Goal: Task Accomplishment & Management: Complete application form

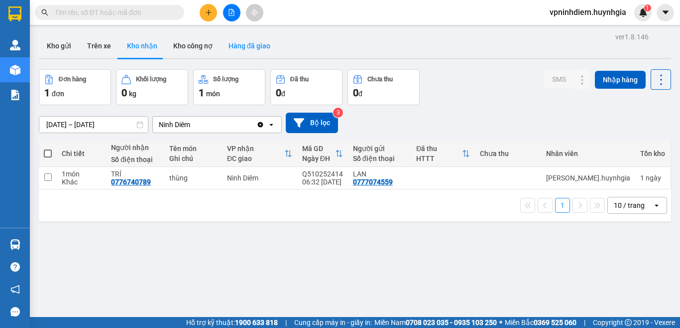
click at [252, 44] on button "Hàng đã giao" at bounding box center [250, 46] width 58 height 24
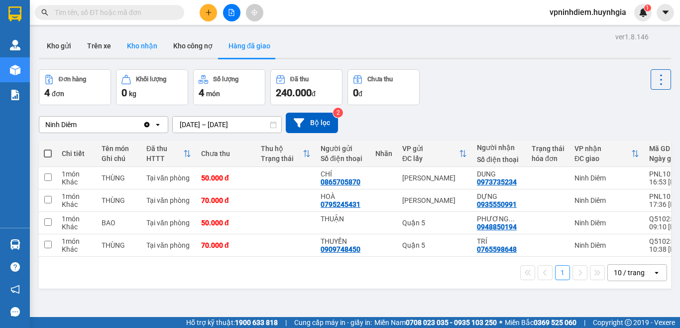
click at [143, 48] on button "Kho nhận" at bounding box center [142, 46] width 46 height 24
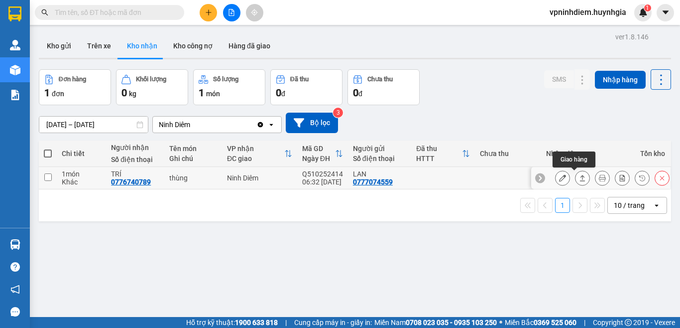
click at [579, 179] on icon at bounding box center [582, 177] width 7 height 7
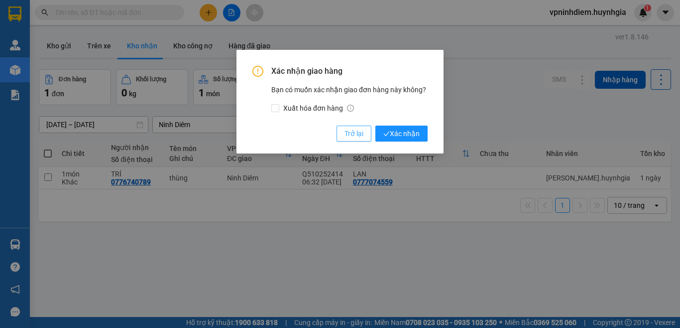
click at [358, 135] on span "Trở lại" at bounding box center [354, 133] width 19 height 11
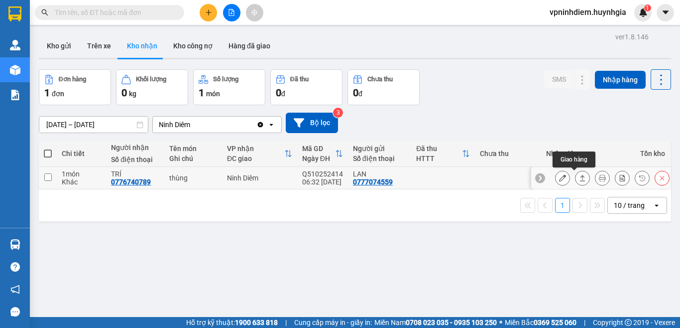
click at [579, 177] on icon at bounding box center [582, 177] width 7 height 7
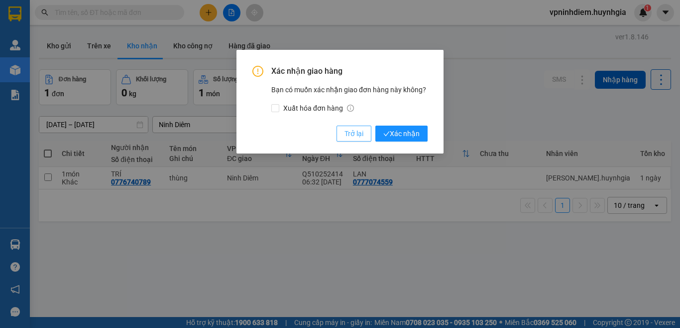
click at [364, 137] on button "Trở lại" at bounding box center [354, 133] width 35 height 16
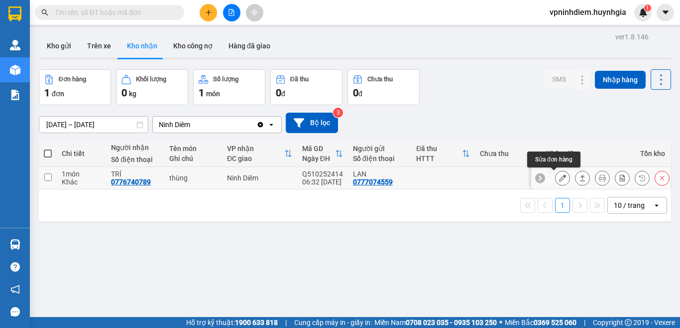
click at [559, 181] on icon at bounding box center [562, 177] width 7 height 7
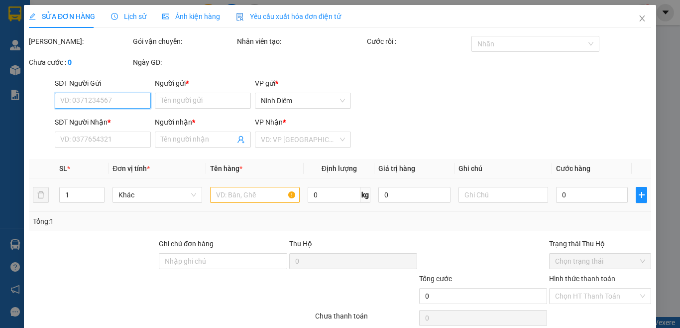
type input "0777074559"
type input "LAN"
type input "0776740789"
type input "TRÍ"
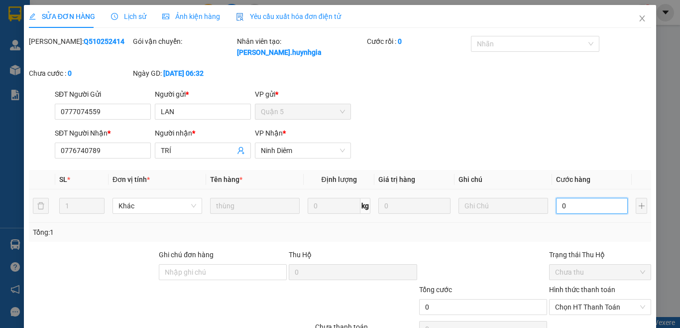
click at [576, 198] on input "0" at bounding box center [592, 206] width 72 height 16
type input "6"
type input "0"
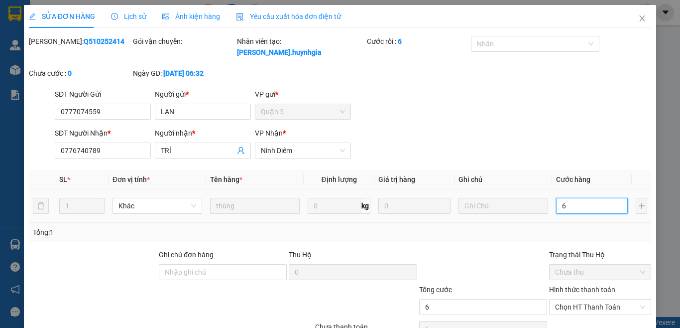
type input "0"
type input "5"
type input "05"
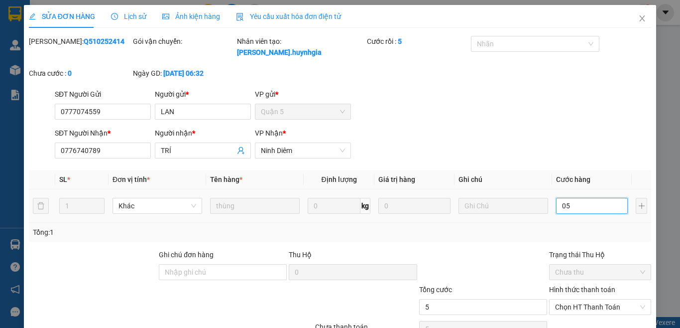
type input "50"
type input "050"
type input "5"
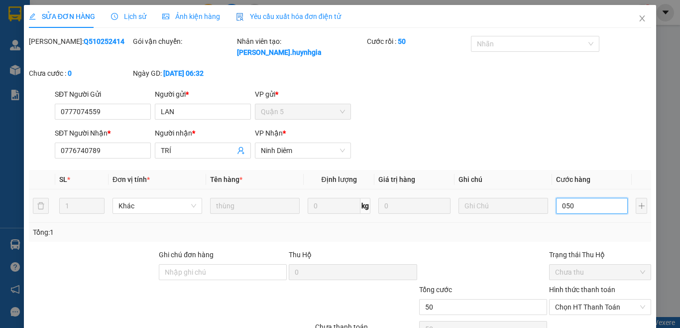
type input "05"
type input "0"
type input "5"
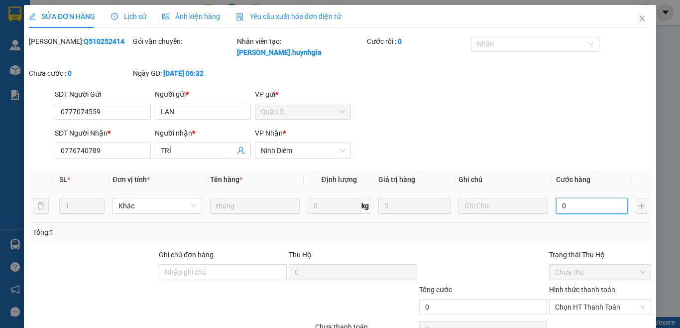
type input "5"
type input "05"
type input "50"
type input "050"
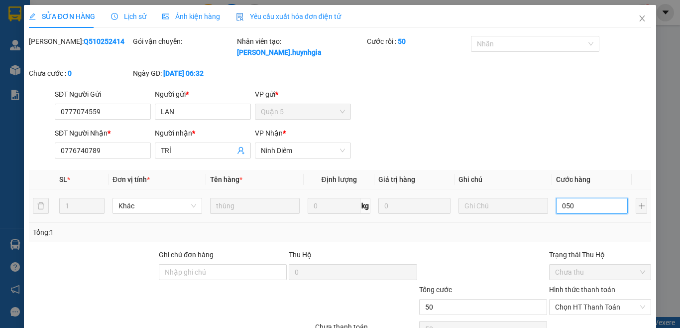
type input "5"
type input "05"
type input "0"
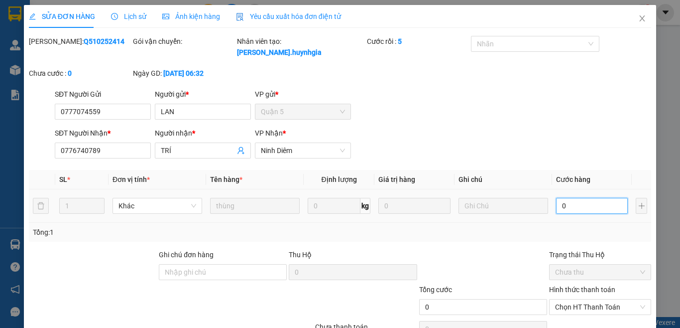
type input "0"
click at [516, 232] on div "Total Paid Fee 0 Total UnPaid Fee 0 Cash Collection Total Fee Mã ĐH: Q510252414…" at bounding box center [340, 199] width 622 height 326
type input "5"
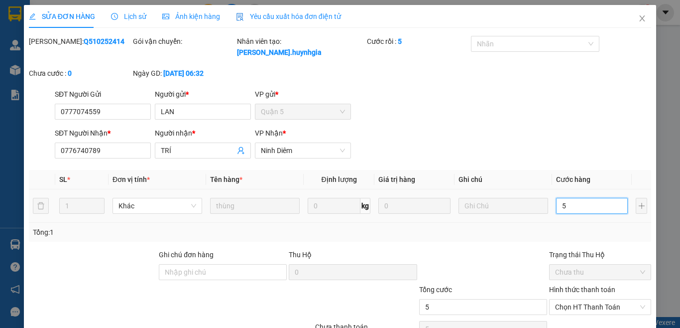
type input "50"
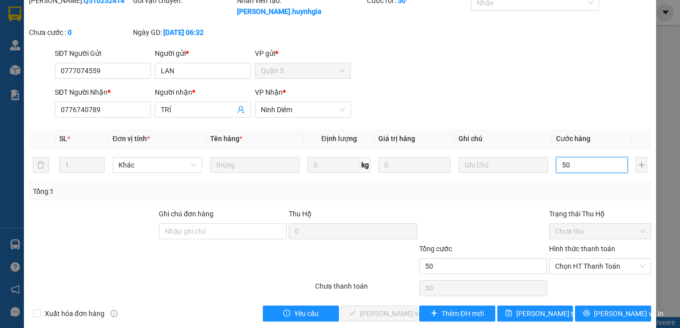
scroll to position [43, 0]
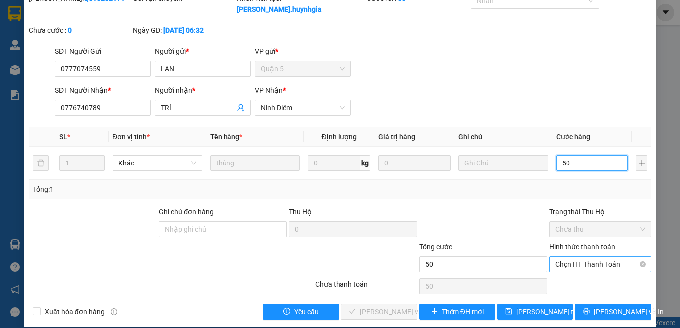
click at [578, 256] on span "Chọn HT Thanh Toán" at bounding box center [600, 263] width 90 height 15
type input "50"
type input "50.000"
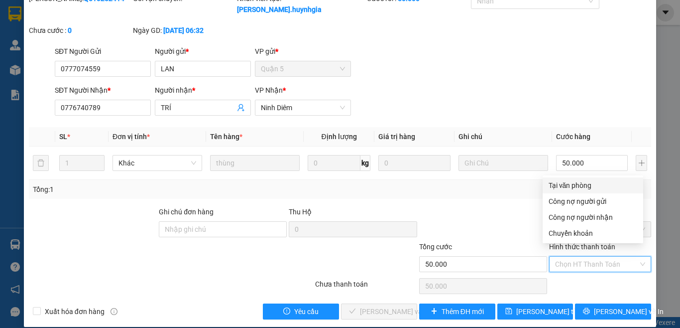
click at [575, 186] on div "Tại văn phòng" at bounding box center [593, 185] width 89 height 11
type input "0"
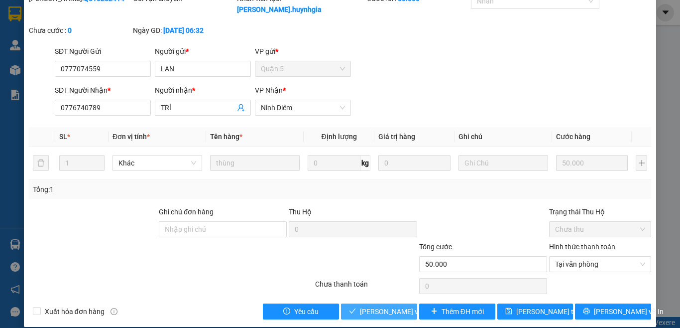
click at [401, 306] on span "[PERSON_NAME] và Giao hàng" at bounding box center [408, 311] width 96 height 11
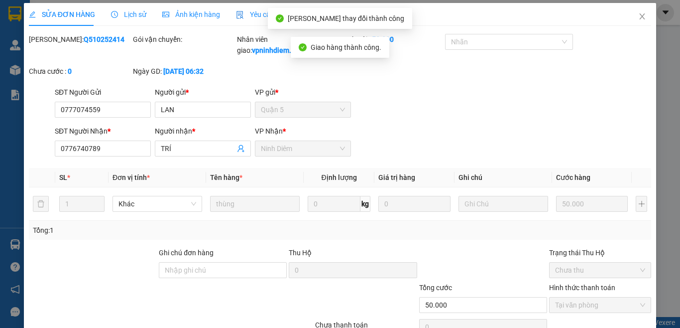
scroll to position [0, 0]
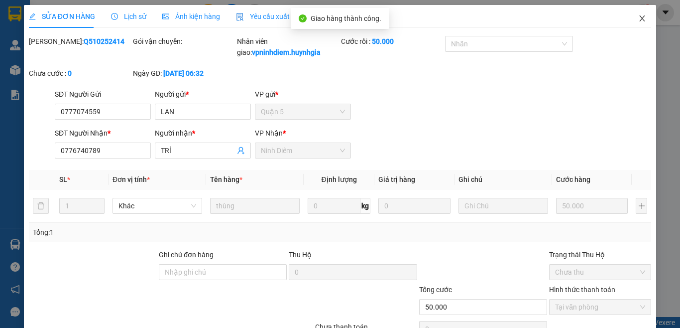
click at [638, 20] on icon "close" at bounding box center [642, 18] width 8 height 8
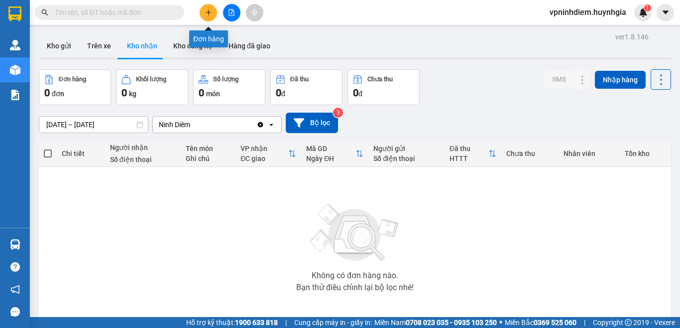
click at [209, 6] on button at bounding box center [208, 12] width 17 height 17
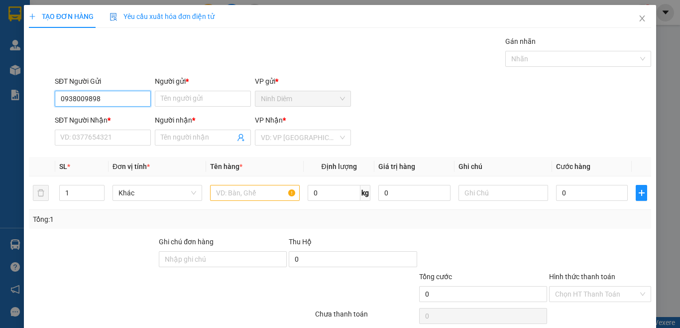
drag, startPoint x: 117, startPoint y: 96, endPoint x: 0, endPoint y: 82, distance: 116.9
click at [0, 82] on div "TẠO ĐƠN HÀNG Yêu cầu xuất hóa đơn điện tử Transit Pickup Surcharge Ids Transit …" at bounding box center [340, 164] width 680 height 328
type input "0932156568"
click at [167, 105] on input "Người gửi *" at bounding box center [203, 99] width 96 height 16
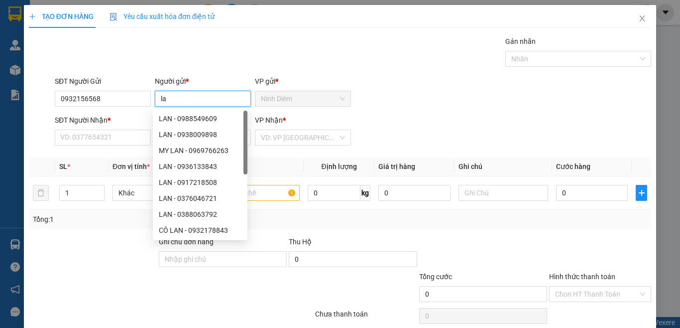
type input "l"
type input "LAN"
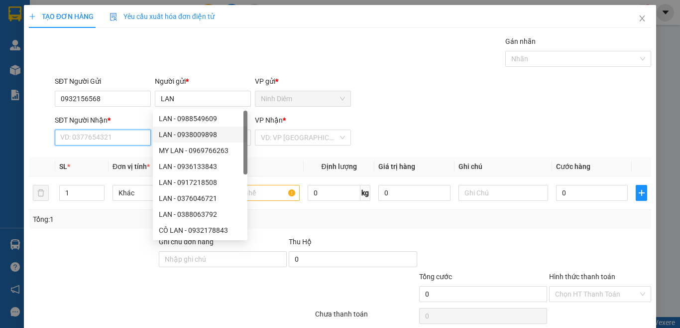
click at [127, 134] on input "SĐT Người Nhận *" at bounding box center [103, 137] width 96 height 16
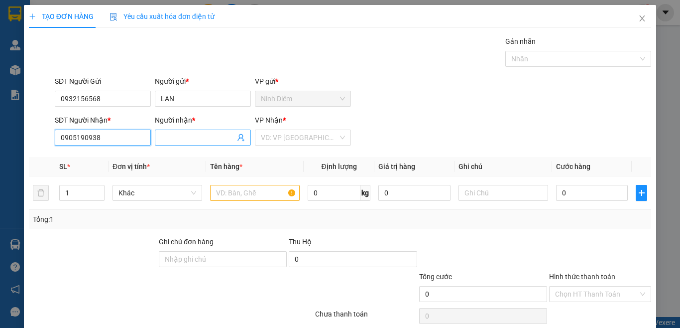
type input "0905190938"
click at [188, 141] on input "Người nhận *" at bounding box center [198, 137] width 74 height 11
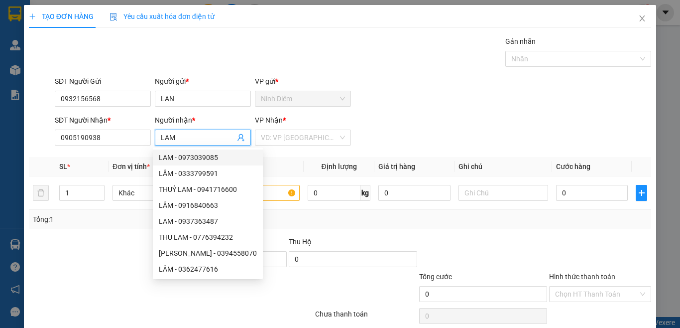
click at [158, 140] on span "LAM" at bounding box center [203, 137] width 96 height 16
click at [176, 133] on input "LAM" at bounding box center [198, 137] width 74 height 11
click at [158, 136] on span "LAM" at bounding box center [203, 137] width 96 height 16
drag, startPoint x: 179, startPoint y: 136, endPoint x: 147, endPoint y: 136, distance: 31.9
click at [147, 136] on div "SĐT Người Nhận * 0905190938 Người nhận * LAM VP Nhận * VD: VP [GEOGRAPHIC_DATA]" at bounding box center [353, 132] width 601 height 35
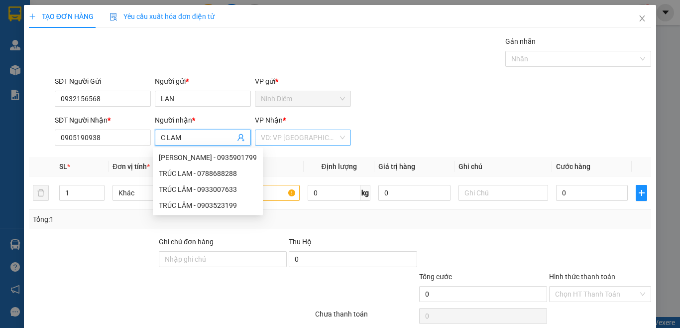
type input "C LAM"
click at [288, 138] on input "search" at bounding box center [299, 137] width 77 height 15
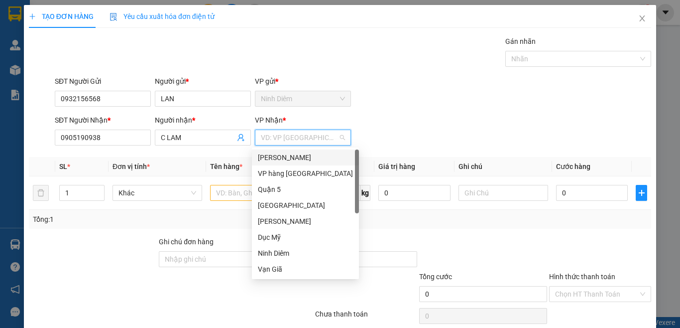
click at [286, 158] on div "[PERSON_NAME]" at bounding box center [305, 157] width 95 height 11
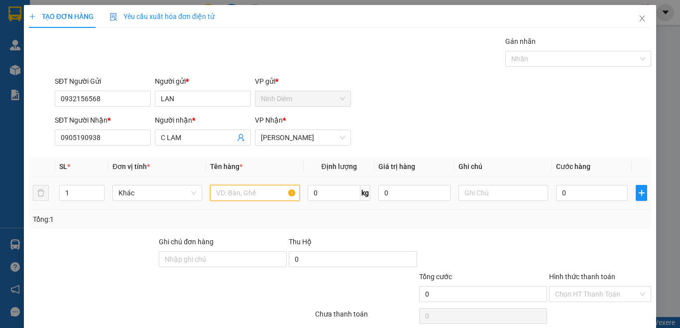
click at [249, 190] on input "text" at bounding box center [255, 193] width 90 height 16
type input "KIỆN"
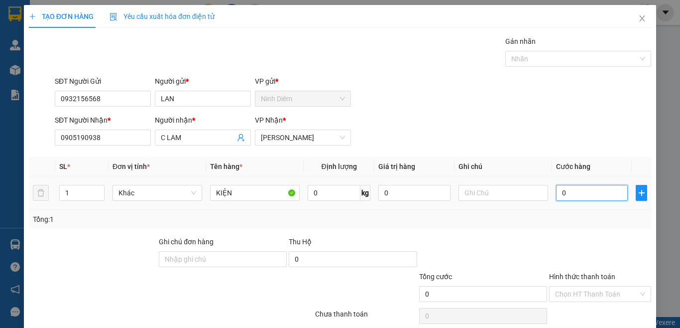
click at [564, 194] on input "0" at bounding box center [592, 193] width 72 height 16
type input "5"
type input "50"
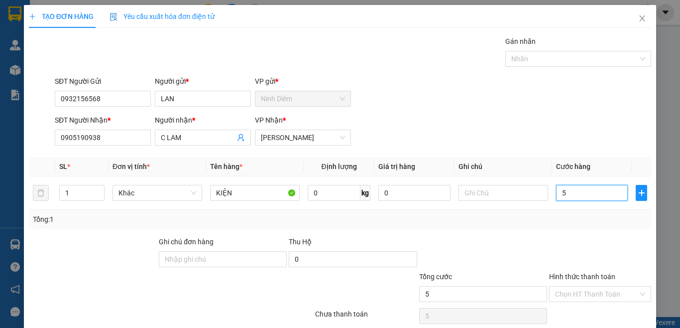
type input "50"
type input "50.000"
click at [558, 221] on div "Tổng: 1" at bounding box center [340, 219] width 614 height 11
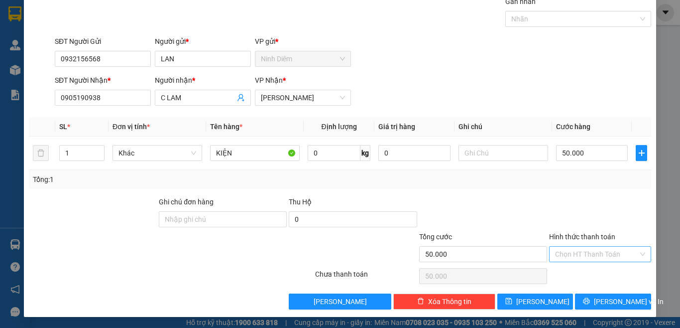
scroll to position [41, 0]
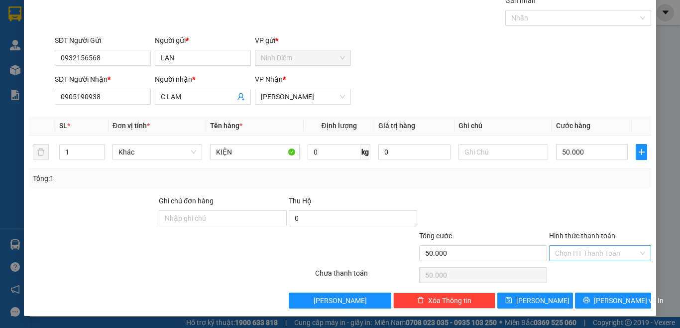
click at [570, 253] on input "Hình thức thanh toán" at bounding box center [596, 252] width 83 height 15
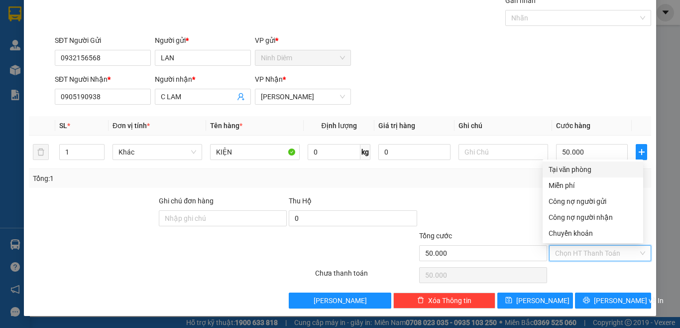
click at [580, 167] on div "Tại văn phòng" at bounding box center [593, 169] width 89 height 11
type input "0"
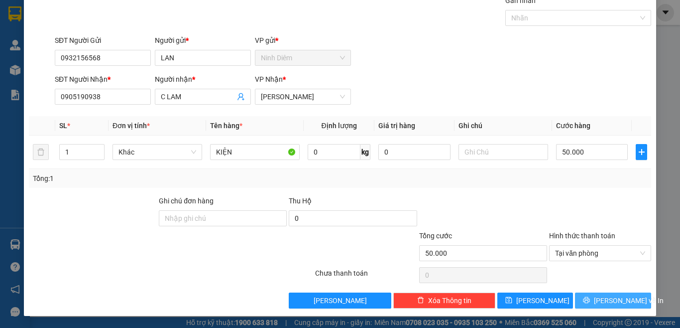
click at [611, 300] on span "[PERSON_NAME] và In" at bounding box center [629, 300] width 70 height 11
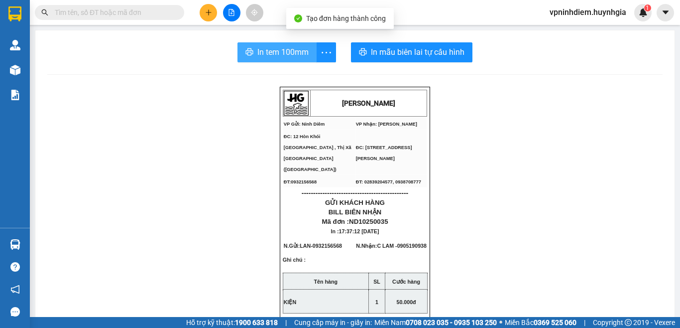
click at [272, 53] on span "In tem 100mm" at bounding box center [282, 52] width 51 height 12
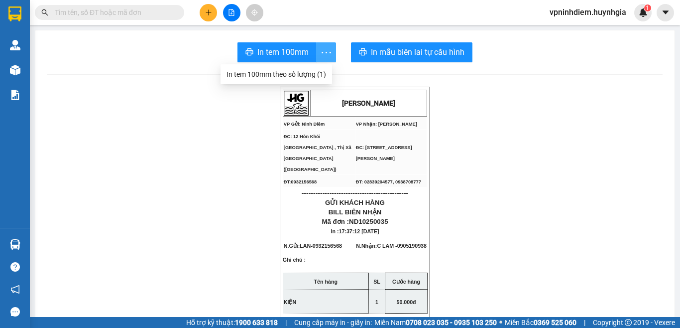
click at [320, 55] on icon "more" at bounding box center [326, 52] width 12 height 12
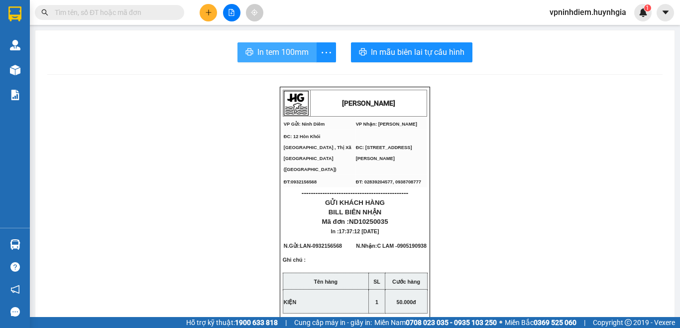
click at [282, 53] on span "In tem 100mm" at bounding box center [282, 52] width 51 height 12
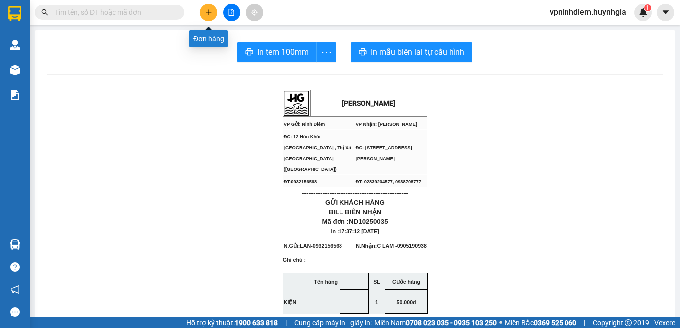
click at [209, 11] on icon "plus" at bounding box center [208, 12] width 7 height 7
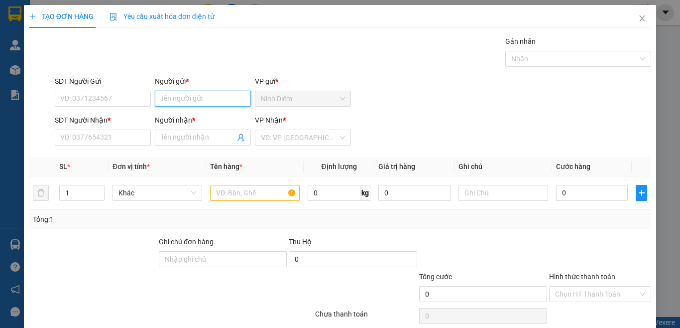
click at [179, 101] on input "Người gửi *" at bounding box center [203, 99] width 96 height 16
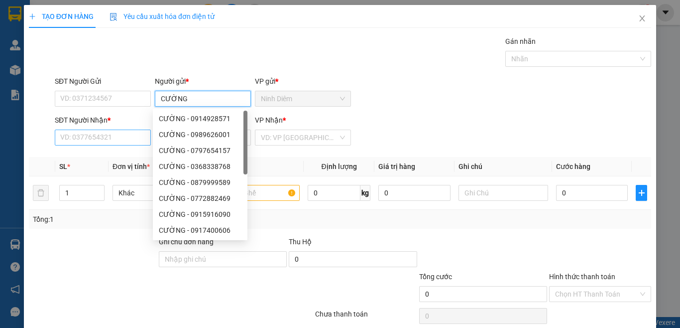
type input "CƯỜNG"
click at [93, 138] on input "SĐT Người Nhận *" at bounding box center [103, 137] width 96 height 16
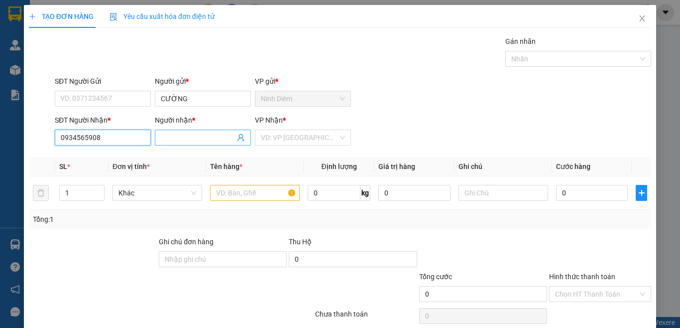
type input "0934565908"
click at [180, 139] on input "Người nhận *" at bounding box center [198, 137] width 74 height 11
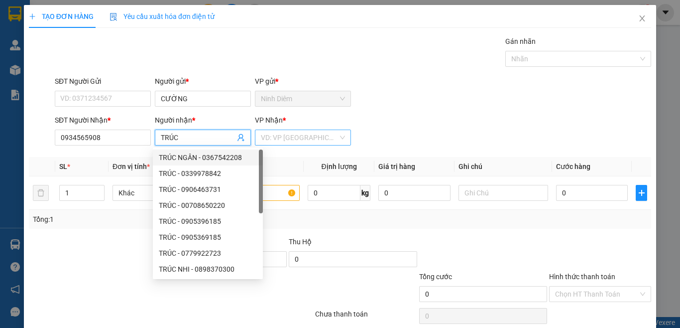
type input "TRÚC"
click at [288, 139] on input "search" at bounding box center [299, 137] width 77 height 15
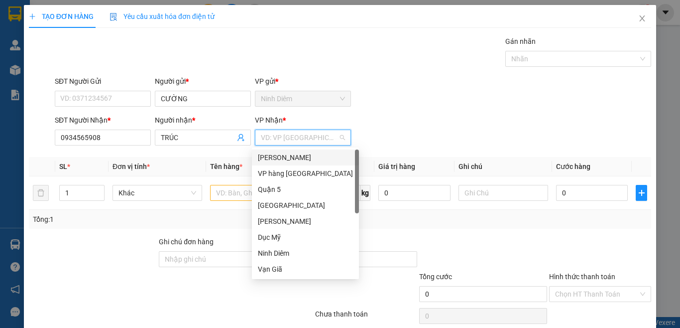
click at [302, 156] on div "[PERSON_NAME]" at bounding box center [305, 157] width 95 height 11
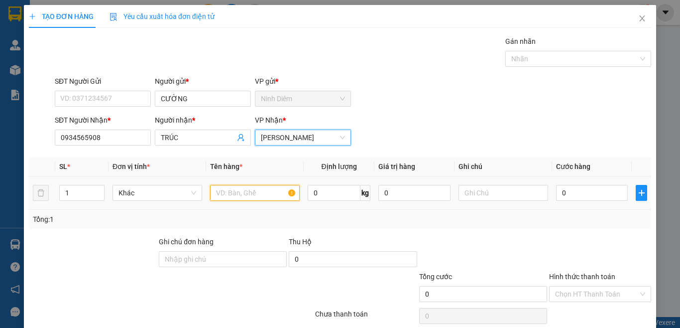
click at [229, 196] on input "text" at bounding box center [255, 193] width 90 height 16
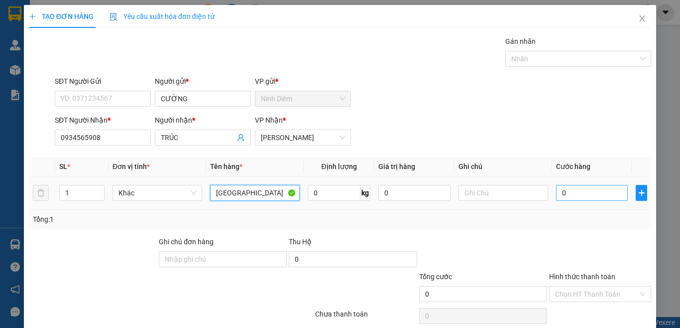
type input "TX"
click at [561, 195] on input "0" at bounding box center [592, 193] width 72 height 16
type input "4"
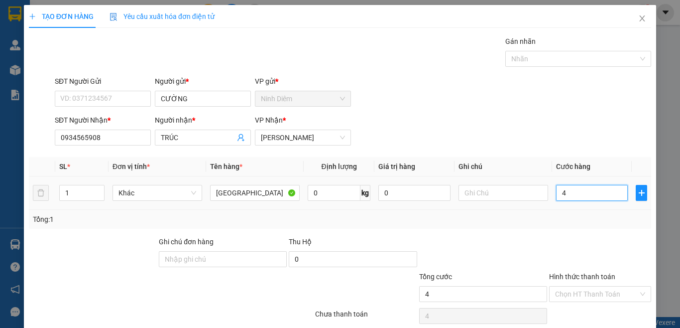
type input "40"
type input "40.000"
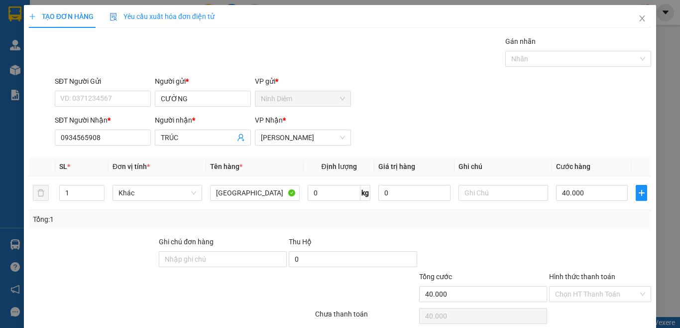
click at [473, 230] on div "Transit Pickup Surcharge Ids Transit Deliver Surcharge Ids Transit Deliver Surc…" at bounding box center [340, 192] width 622 height 313
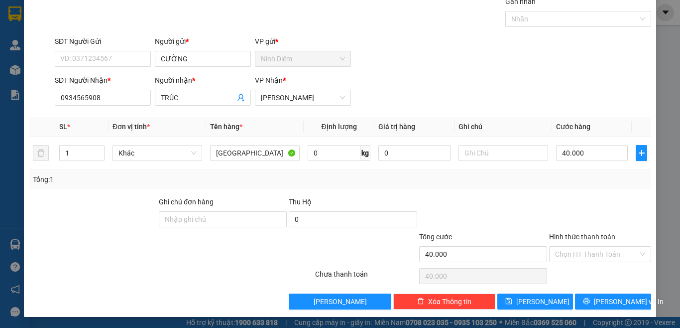
scroll to position [41, 0]
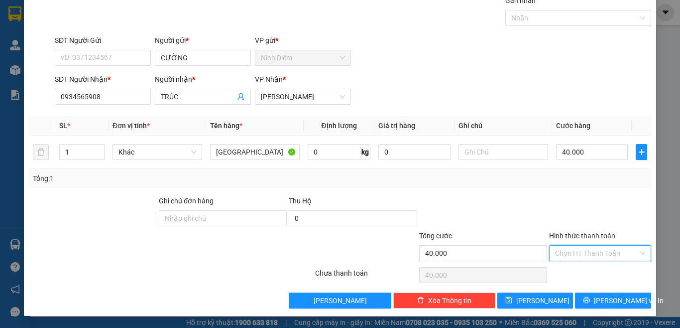
click at [582, 254] on input "Hình thức thanh toán" at bounding box center [596, 252] width 83 height 15
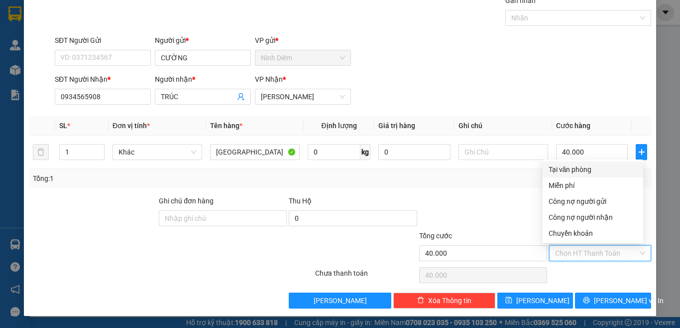
click at [567, 168] on div "Tại văn phòng" at bounding box center [593, 169] width 89 height 11
type input "0"
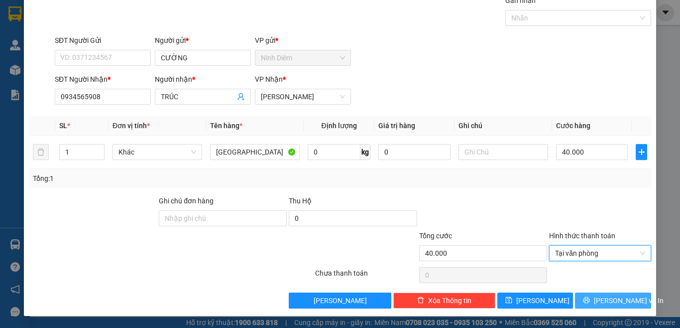
click at [599, 299] on span "[PERSON_NAME] và In" at bounding box center [629, 300] width 70 height 11
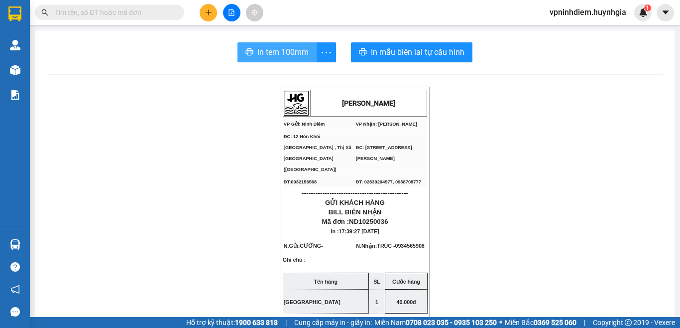
click at [272, 52] on span "In tem 100mm" at bounding box center [282, 52] width 51 height 12
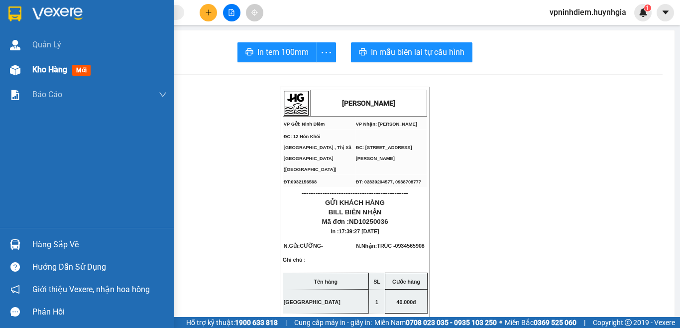
click at [38, 70] on span "Kho hàng" at bounding box center [49, 69] width 35 height 9
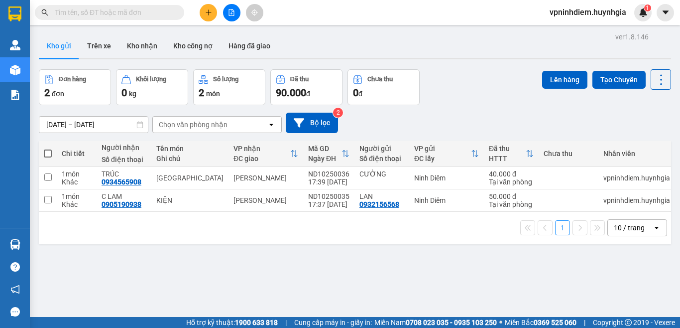
click at [239, 266] on div "ver 1.8.146 Kho gửi Trên xe Kho nhận Kho công nợ Hàng đã giao Đơn hàng 2 đơn Kh…" at bounding box center [355, 194] width 640 height 328
click at [249, 44] on button "Hàng đã giao" at bounding box center [250, 46] width 58 height 24
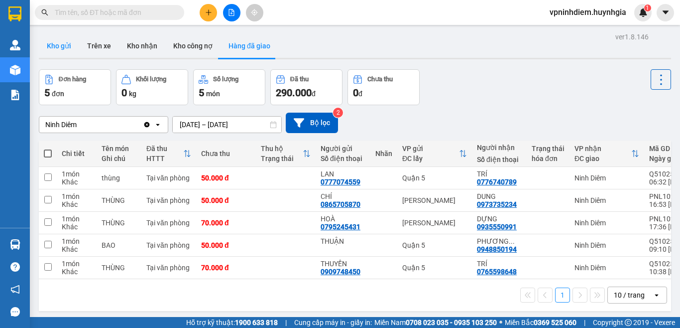
click at [56, 46] on button "Kho gửi" at bounding box center [59, 46] width 40 height 24
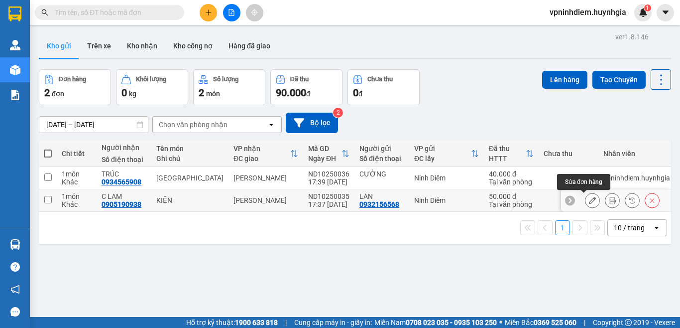
click at [589, 202] on icon at bounding box center [592, 200] width 7 height 7
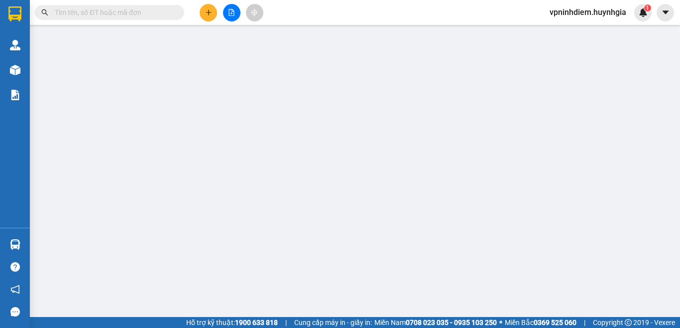
type input "0932156568"
type input "LAN"
type input "0905190938"
type input "C LAM"
type input "50.000"
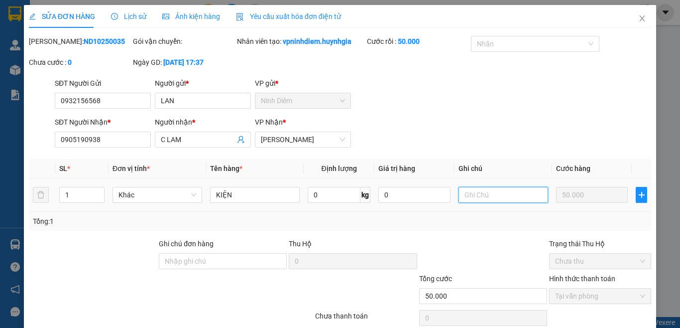
click at [482, 198] on input "text" at bounding box center [504, 195] width 90 height 16
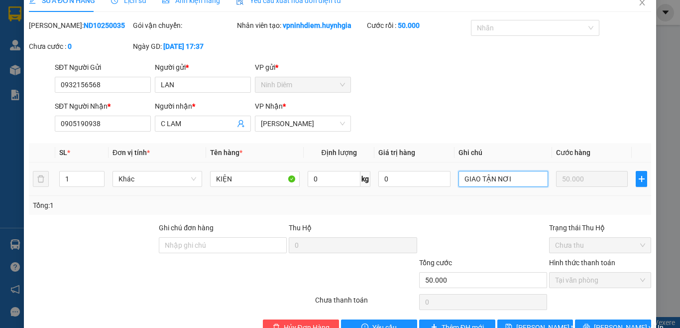
scroll to position [43, 0]
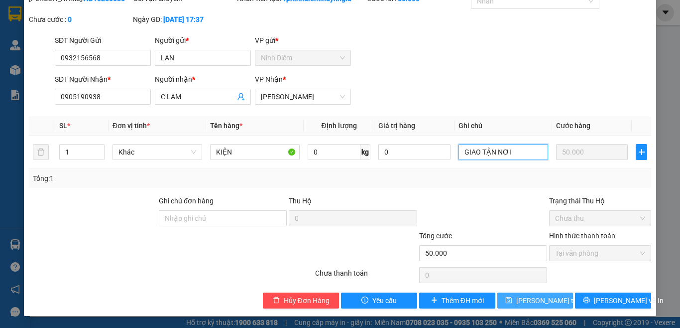
type input "GIAO TẬN NƠI"
click at [523, 300] on span "[PERSON_NAME] thay đổi" at bounding box center [556, 300] width 80 height 11
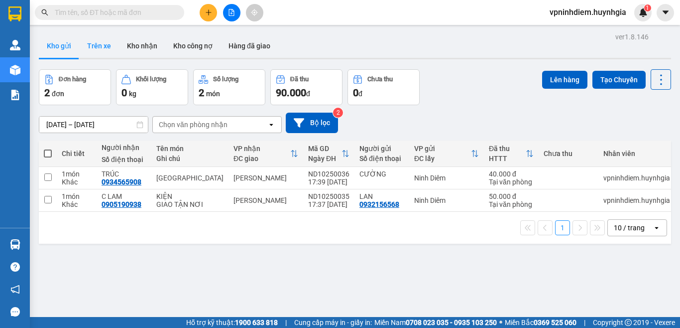
click at [103, 46] on button "Trên xe" at bounding box center [99, 46] width 40 height 24
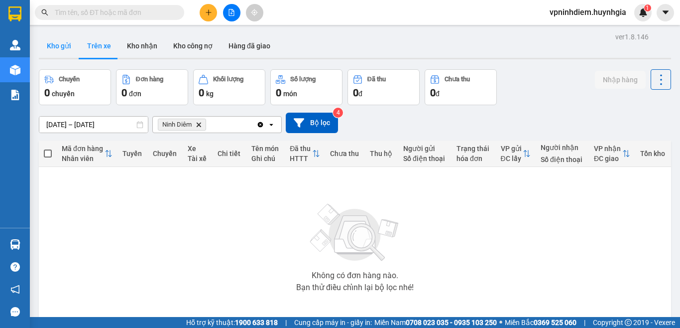
click at [65, 43] on button "Kho gửi" at bounding box center [59, 46] width 40 height 24
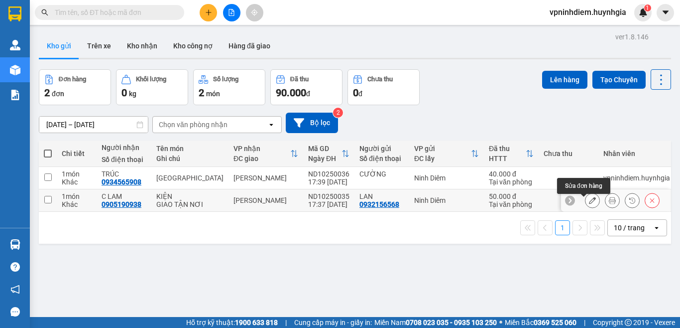
click at [586, 209] on button at bounding box center [593, 200] width 14 height 17
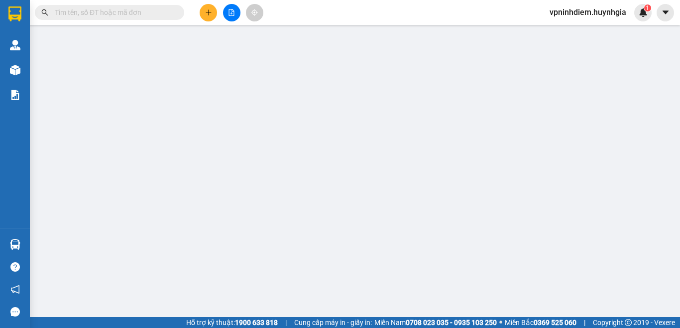
type input "0932156568"
type input "LAN"
type input "0905190938"
type input "C LAM"
type input "50.000"
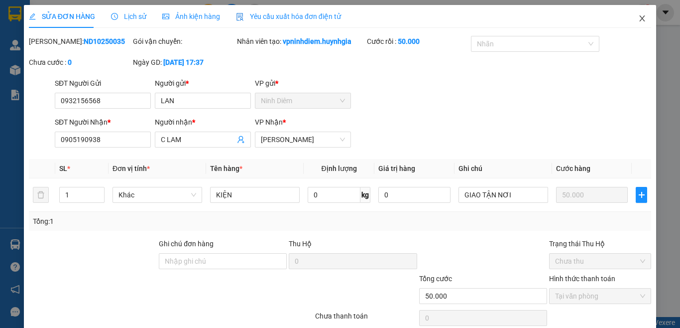
click at [638, 20] on icon "close" at bounding box center [642, 18] width 8 height 8
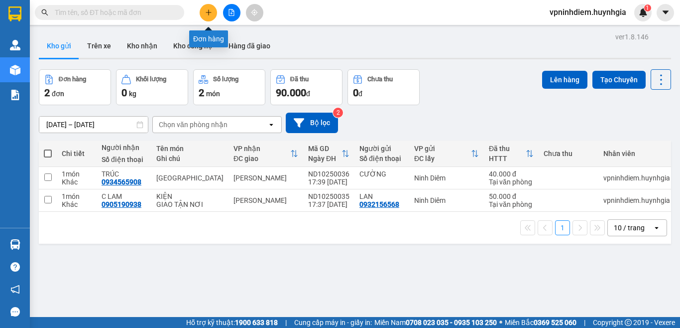
click at [205, 14] on icon "plus" at bounding box center [208, 12] width 7 height 7
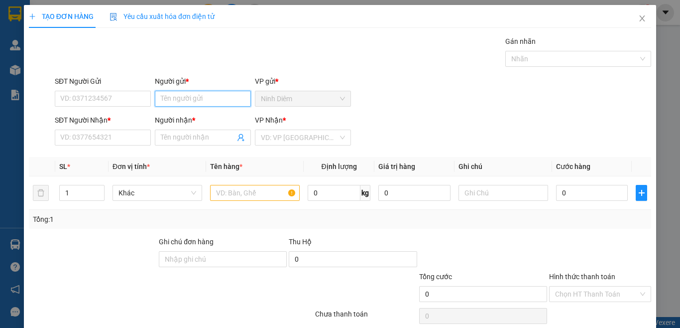
click at [184, 99] on input "Người gửi *" at bounding box center [203, 99] width 96 height 16
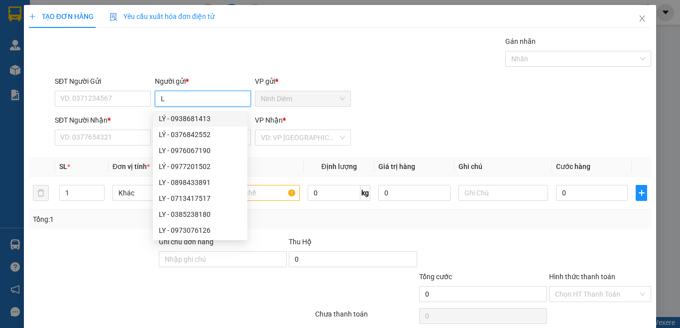
type input "LÝ"
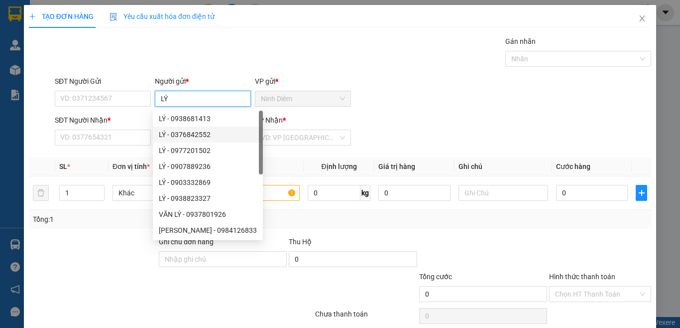
click at [209, 134] on div "LÝ - 0376842552" at bounding box center [208, 134] width 98 height 11
type input "0376842552"
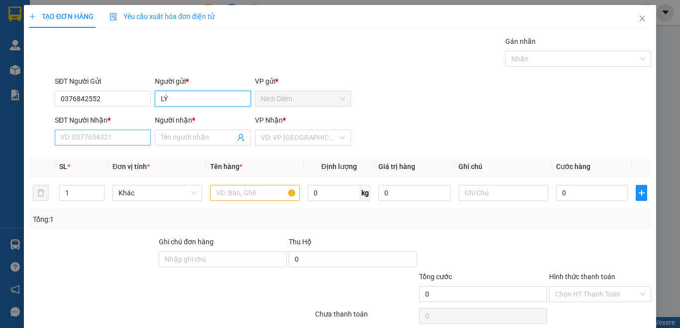
type input "LÝ"
click at [117, 143] on input "SĐT Người Nhận *" at bounding box center [103, 137] width 96 height 16
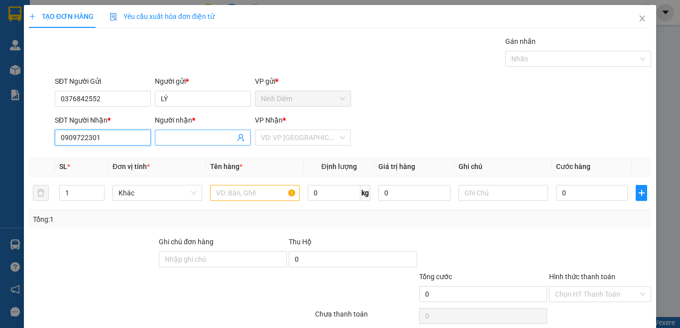
type input "0909722301"
click at [208, 140] on input "Người nhận *" at bounding box center [198, 137] width 74 height 11
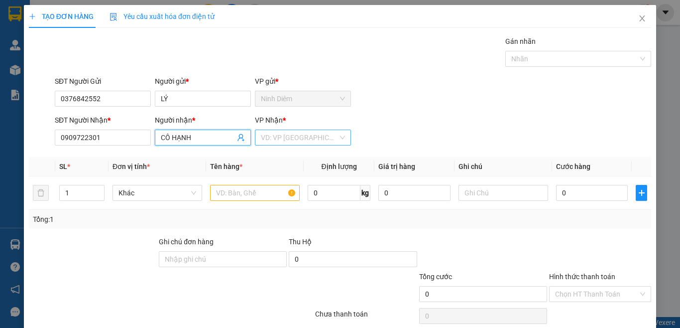
type input "CÔ HẠNH"
click at [287, 137] on input "search" at bounding box center [299, 137] width 77 height 15
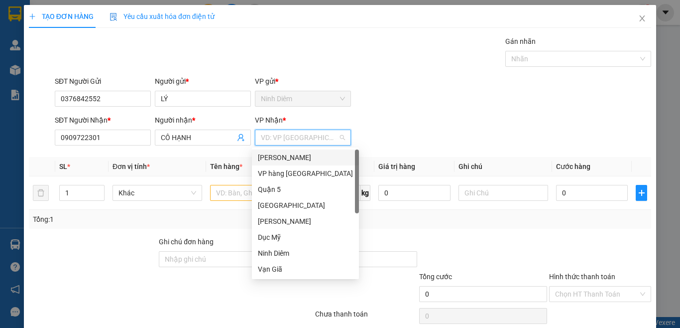
click at [279, 161] on div "[PERSON_NAME]" at bounding box center [305, 157] width 95 height 11
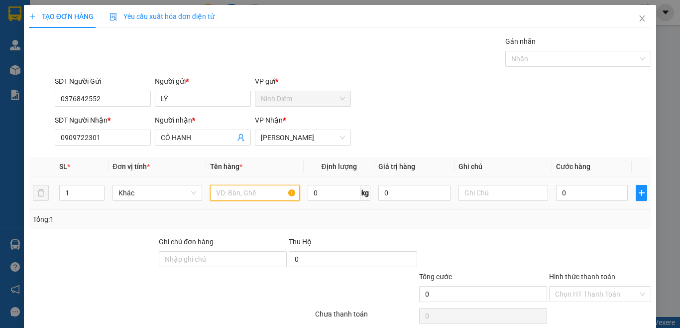
click at [233, 194] on input "text" at bounding box center [255, 193] width 90 height 16
type input "TX"
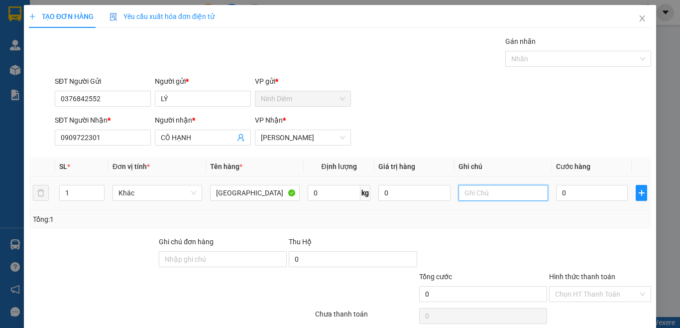
click at [475, 189] on input "text" at bounding box center [504, 193] width 90 height 16
type input "G"
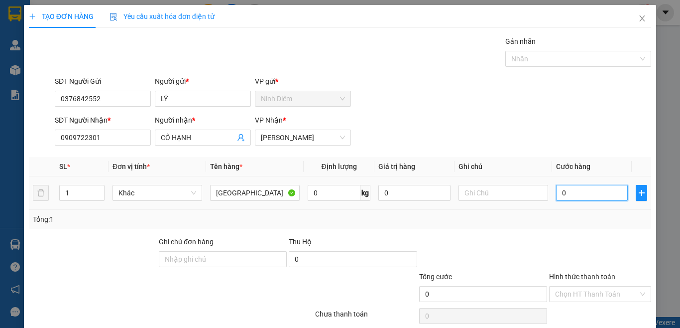
click at [562, 195] on input "0" at bounding box center [592, 193] width 72 height 16
type input "5"
type input "50"
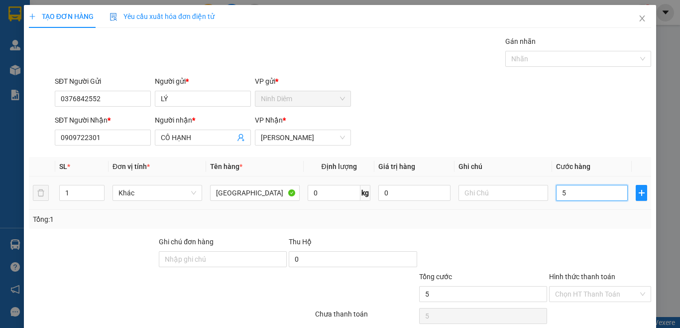
type input "50"
type input "50.000"
click at [554, 222] on div "Tổng: 1" at bounding box center [340, 219] width 614 height 11
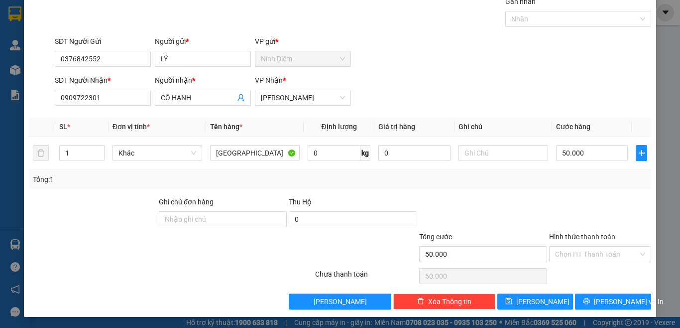
scroll to position [41, 0]
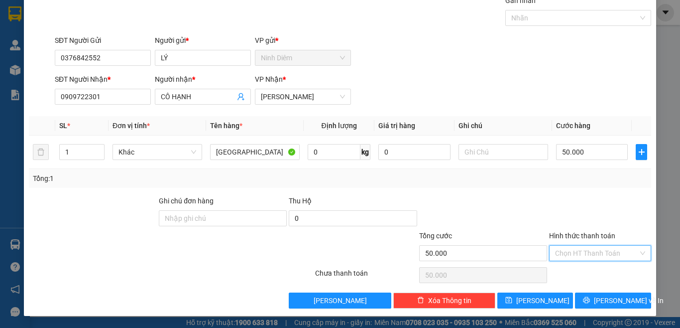
click at [575, 253] on input "Hình thức thanh toán" at bounding box center [596, 252] width 83 height 15
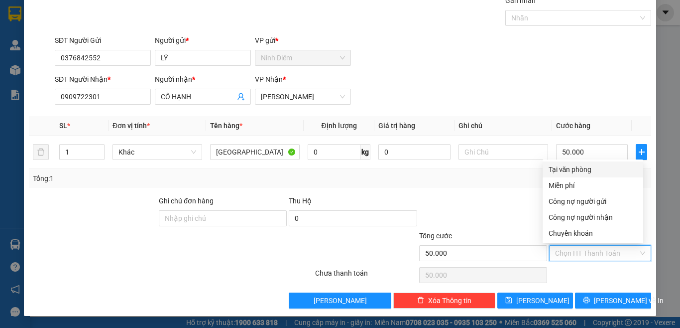
click at [586, 166] on div "Tại văn phòng" at bounding box center [593, 169] width 89 height 11
type input "0"
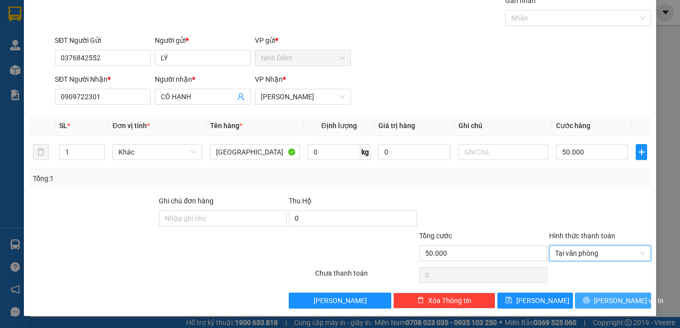
click at [611, 300] on span "[PERSON_NAME] và In" at bounding box center [629, 300] width 70 height 11
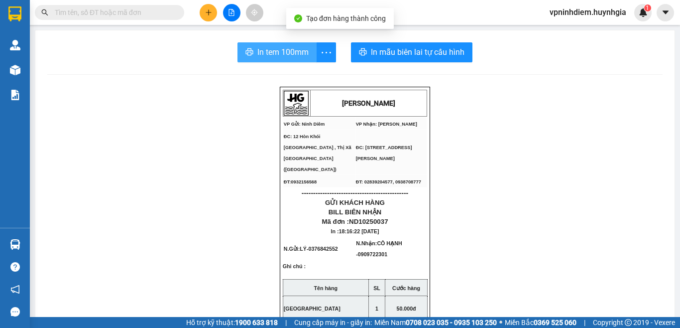
click at [274, 46] on span "In tem 100mm" at bounding box center [282, 52] width 51 height 12
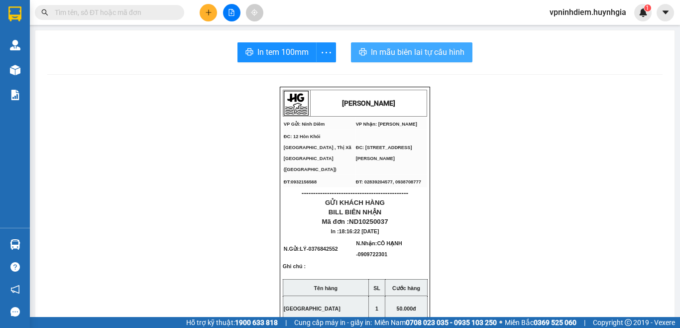
click at [417, 51] on span "In mẫu biên lai tự cấu hình" at bounding box center [418, 52] width 94 height 12
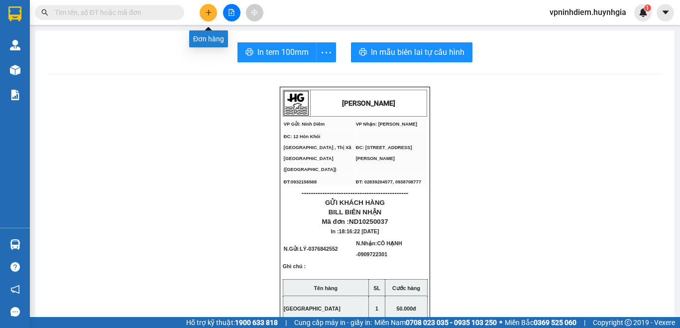
click at [208, 13] on icon "plus" at bounding box center [208, 12] width 7 height 7
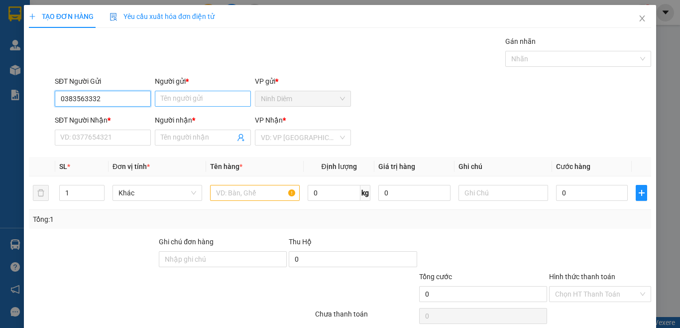
type input "0383563332"
click at [189, 92] on input "Người gửi *" at bounding box center [203, 99] width 96 height 16
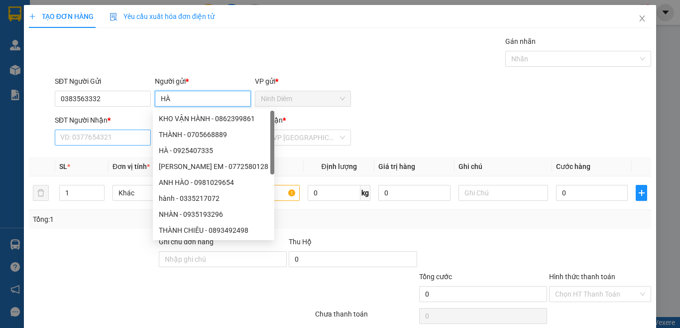
type input "HÀ"
click at [95, 135] on input "SĐT Người Nhận *" at bounding box center [103, 137] width 96 height 16
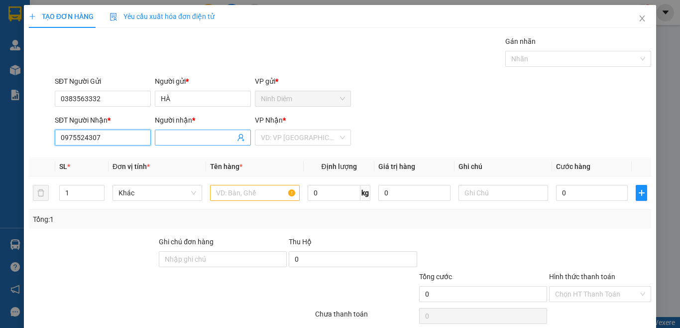
type input "0975524307"
click at [169, 135] on input "Người nhận *" at bounding box center [198, 137] width 74 height 11
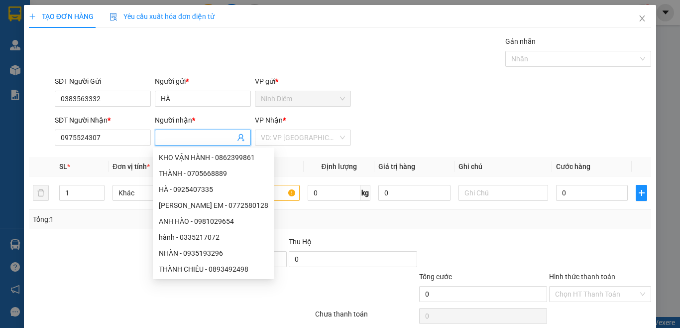
type input "L"
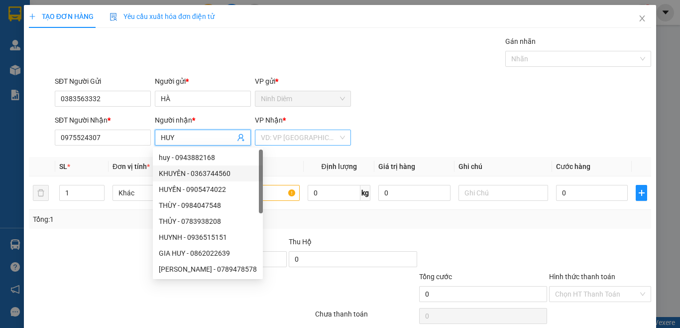
type input "HUY"
click at [287, 131] on input "search" at bounding box center [299, 137] width 77 height 15
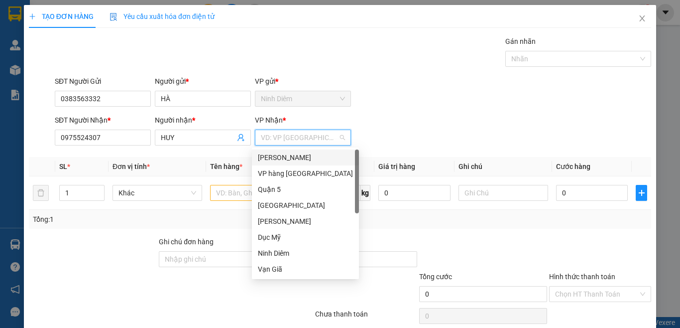
click at [293, 159] on div "[PERSON_NAME]" at bounding box center [305, 157] width 95 height 11
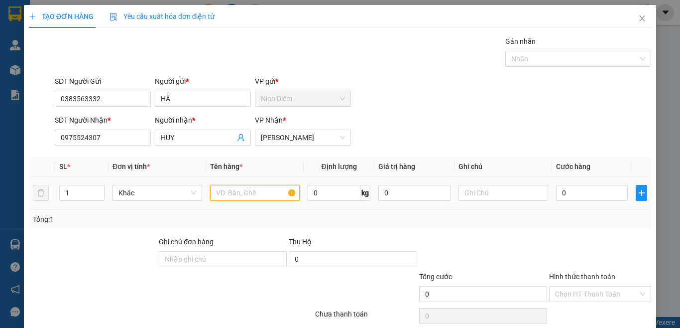
click at [244, 195] on input "text" at bounding box center [255, 193] width 90 height 16
type input "P BÌ"
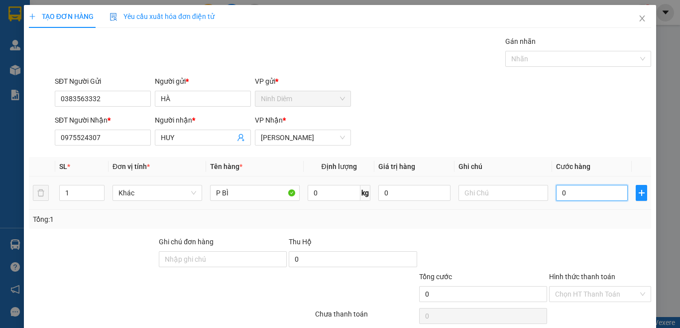
click at [572, 191] on input "0" at bounding box center [592, 193] width 72 height 16
type input "2"
type input "20"
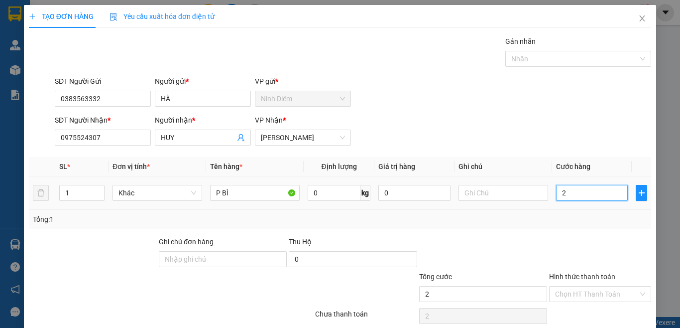
type input "20"
type input "20.000"
click at [555, 237] on div at bounding box center [600, 253] width 104 height 35
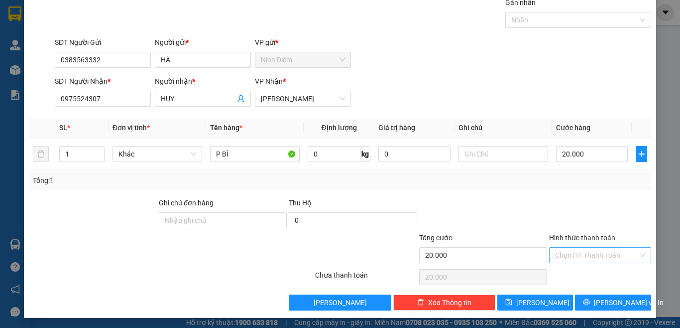
scroll to position [41, 0]
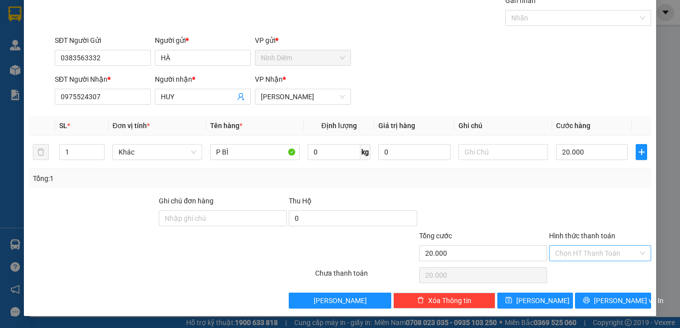
click at [593, 255] on input "Hình thức thanh toán" at bounding box center [596, 252] width 83 height 15
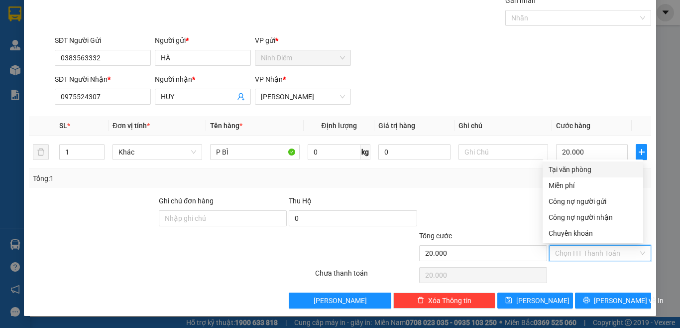
click at [569, 169] on div "Tại văn phòng" at bounding box center [593, 169] width 89 height 11
type input "0"
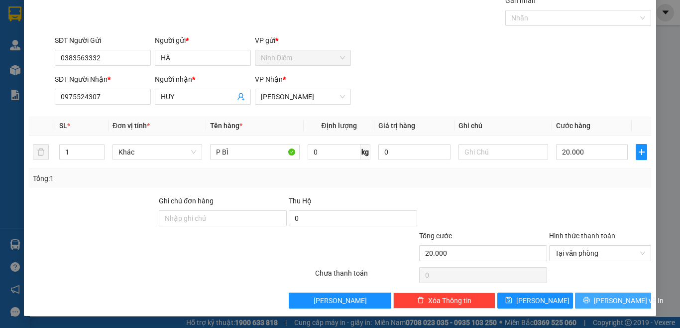
click at [588, 300] on icon "printer" at bounding box center [586, 299] width 7 height 7
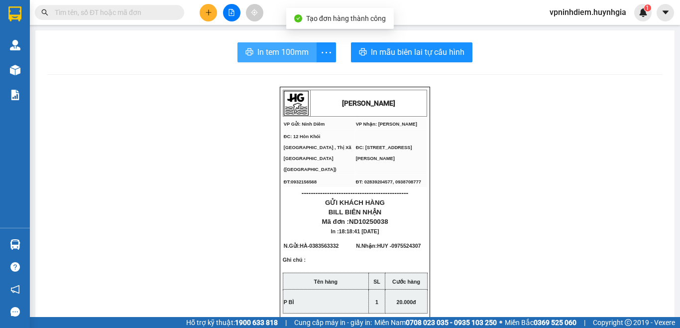
click at [283, 53] on span "In tem 100mm" at bounding box center [282, 52] width 51 height 12
click at [278, 49] on span "In tem 100mm" at bounding box center [282, 52] width 51 height 12
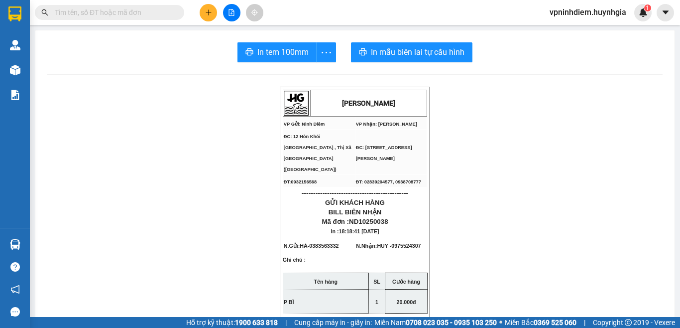
click at [209, 14] on icon "plus" at bounding box center [208, 12] width 7 height 7
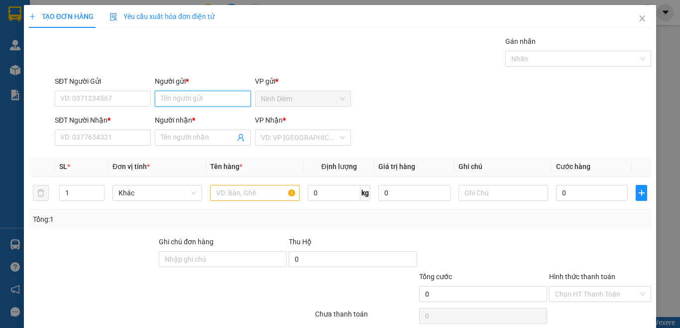
click at [173, 95] on input "Người gửi *" at bounding box center [203, 99] width 96 height 16
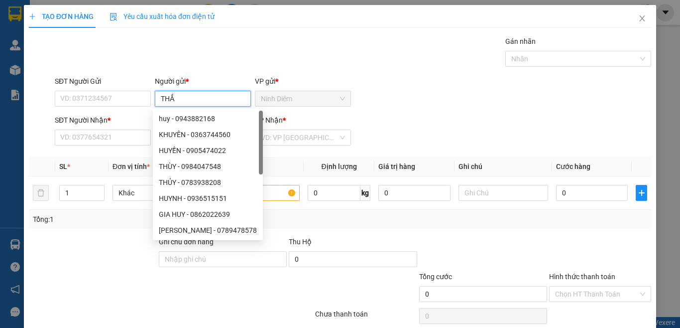
type input "THẮM"
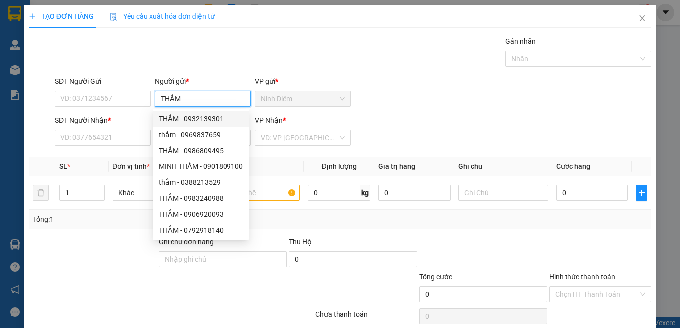
click at [189, 120] on div "THẮM - 0932139301" at bounding box center [201, 118] width 84 height 11
type input "0932139301"
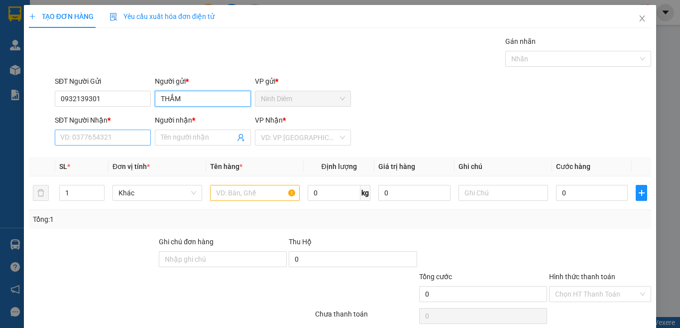
type input "THẮM"
click at [106, 139] on input "SĐT Người Nhận *" at bounding box center [103, 137] width 96 height 16
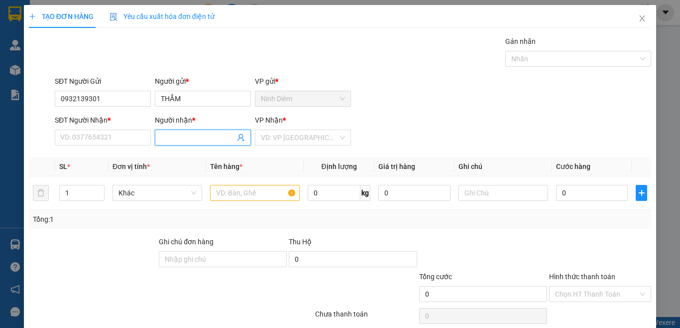
click at [188, 139] on input "Người nhận *" at bounding box center [198, 137] width 74 height 11
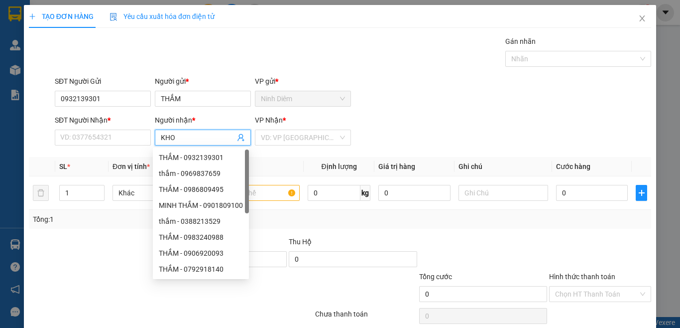
type input "KHOA"
click at [189, 155] on div "KHOA - 0329381344" at bounding box center [200, 157] width 83 height 11
type input "0329381344"
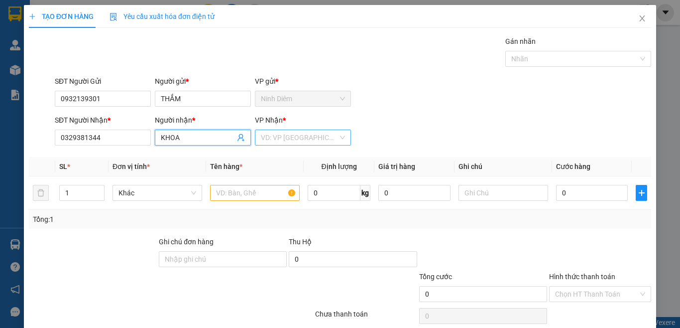
type input "KHOA"
click at [286, 136] on input "search" at bounding box center [299, 137] width 77 height 15
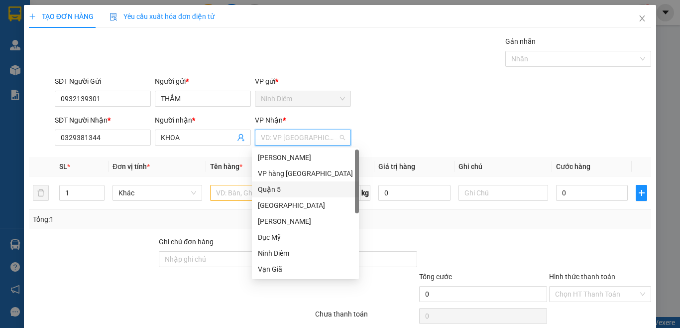
click at [282, 186] on div "Quận 5" at bounding box center [305, 189] width 95 height 11
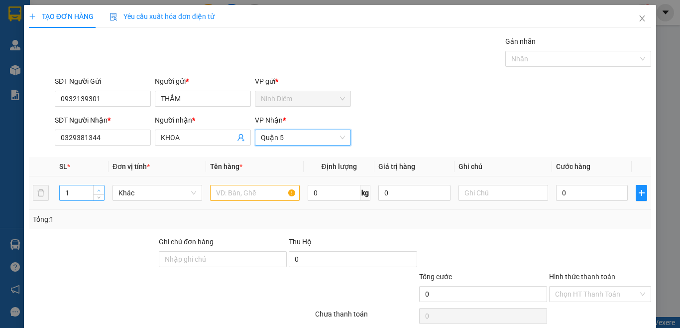
type input "2"
click at [100, 190] on icon "up" at bounding box center [98, 190] width 3 height 3
click at [560, 195] on input "0" at bounding box center [592, 193] width 72 height 16
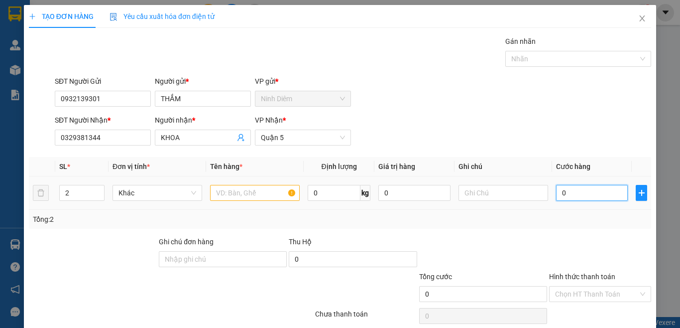
type input "1"
type input "14"
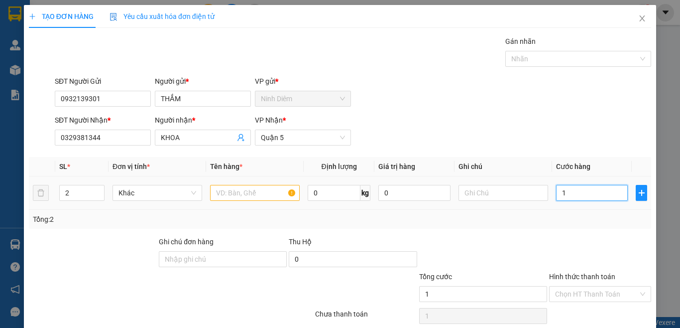
type input "14"
type input "140"
type input "140.000"
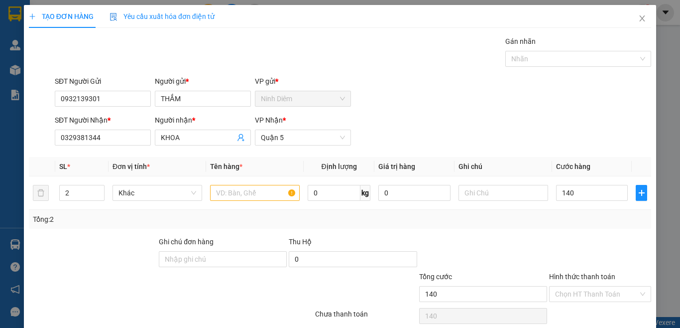
type input "140.000"
click at [550, 217] on div "Tổng: 2" at bounding box center [340, 219] width 614 height 11
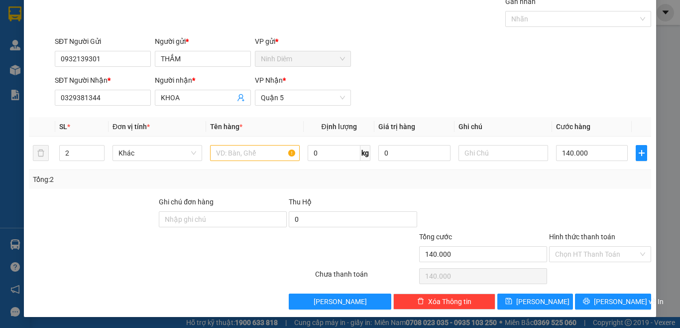
scroll to position [41, 0]
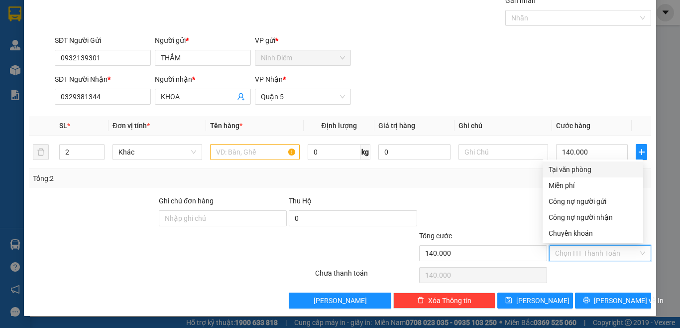
drag, startPoint x: 573, startPoint y: 257, endPoint x: 470, endPoint y: 191, distance: 122.9
click at [470, 191] on div "Transit Pickup Surcharge Ids Transit Deliver Surcharge Ids Transit Deliver Surc…" at bounding box center [340, 151] width 622 height 313
click at [471, 191] on div "Transit Pickup Surcharge Ids Transit Deliver Surcharge Ids Transit Deliver Surc…" at bounding box center [340, 151] width 622 height 313
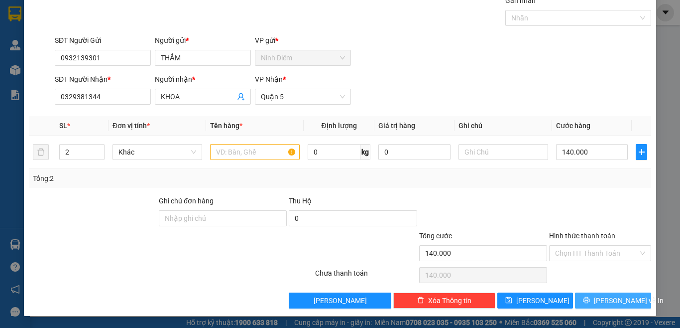
click at [605, 304] on span "[PERSON_NAME] và In" at bounding box center [629, 300] width 70 height 11
click at [232, 151] on input "text" at bounding box center [255, 152] width 90 height 16
type input "TX"
click at [621, 299] on span "[PERSON_NAME] và In" at bounding box center [629, 300] width 70 height 11
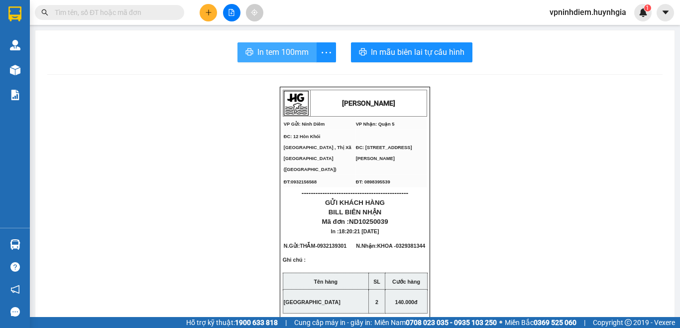
click at [267, 51] on span "In tem 100mm" at bounding box center [282, 52] width 51 height 12
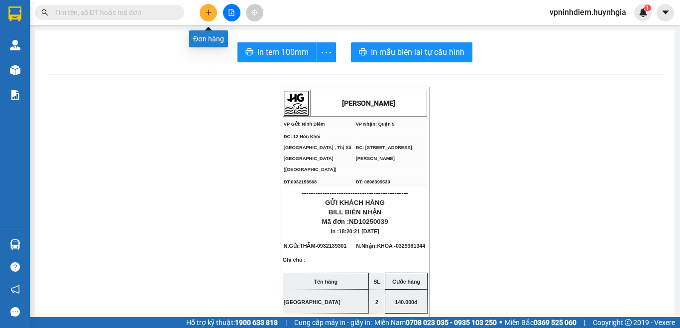
click at [207, 12] on icon "plus" at bounding box center [208, 12] width 5 height 0
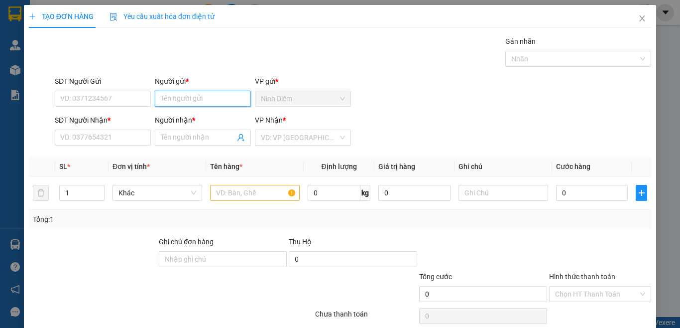
click at [202, 100] on input "Người gửi *" at bounding box center [203, 99] width 96 height 16
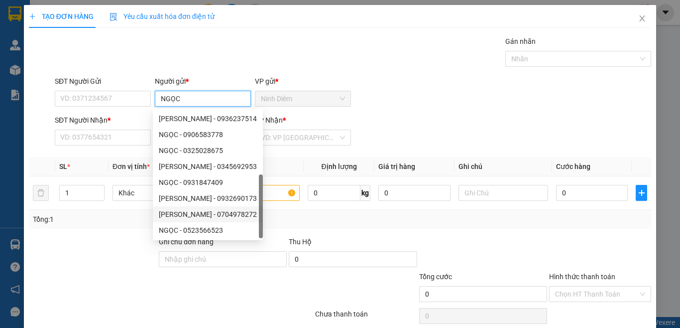
scroll to position [32, 0]
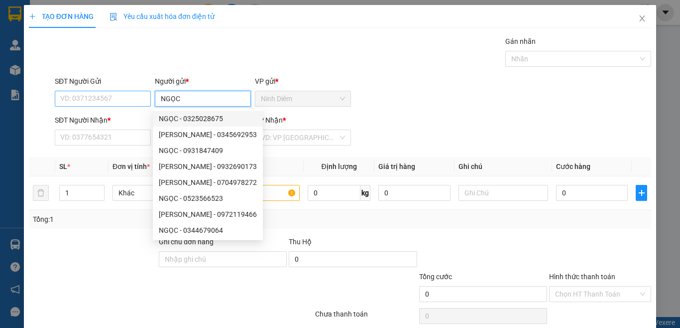
type input "NGỌC"
click at [118, 95] on input "SĐT Người Gửi" at bounding box center [103, 99] width 96 height 16
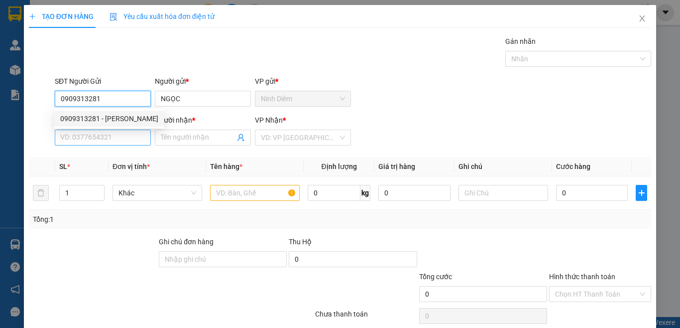
type input "0909313281"
click at [77, 141] on input "SĐT Người Nhận *" at bounding box center [103, 137] width 96 height 16
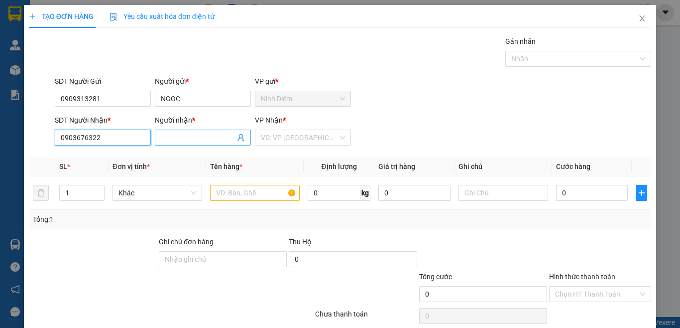
type input "0903676322"
click at [198, 142] on input "Người nhận *" at bounding box center [198, 137] width 74 height 11
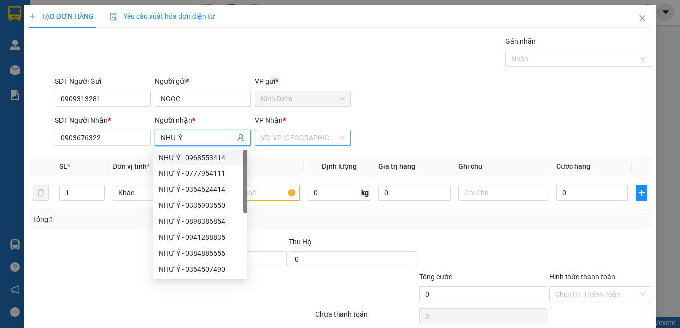
type input "NHƯ Ý"
click at [268, 138] on input "search" at bounding box center [299, 137] width 77 height 15
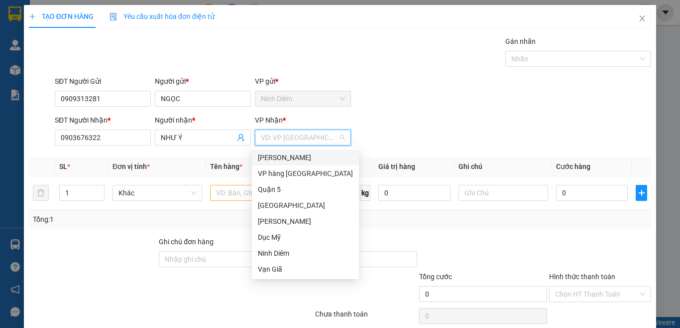
click at [268, 155] on div "[PERSON_NAME]" at bounding box center [305, 157] width 95 height 11
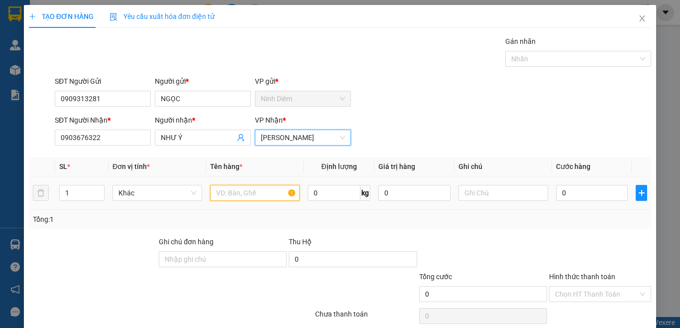
click at [247, 192] on input "text" at bounding box center [255, 193] width 90 height 16
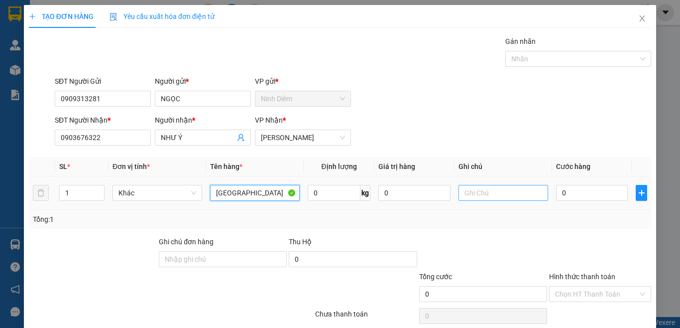
type input "TX"
click at [486, 191] on input "text" at bounding box center [504, 193] width 90 height 16
type input "281"
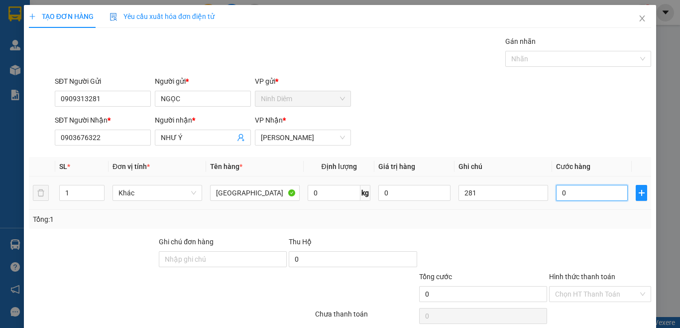
click at [581, 189] on input "0" at bounding box center [592, 193] width 72 height 16
type input "4"
type input "40"
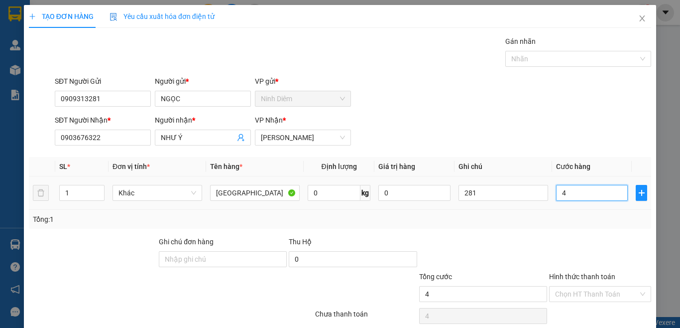
type input "40"
type input "40.000"
click at [548, 240] on div at bounding box center [600, 253] width 104 height 35
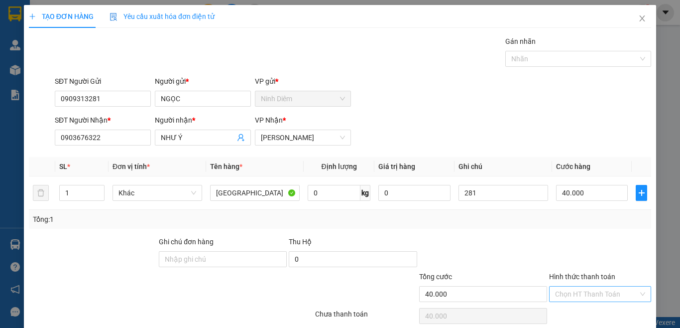
click at [558, 298] on input "Hình thức thanh toán" at bounding box center [596, 293] width 83 height 15
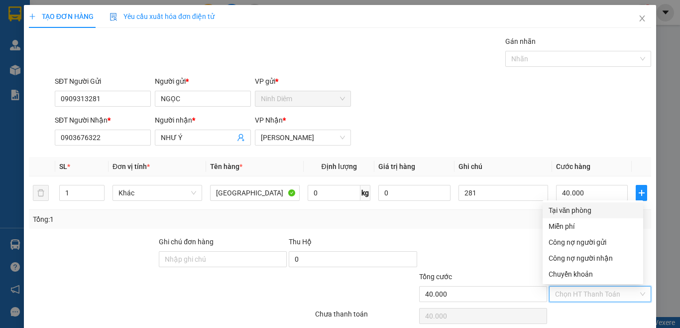
click at [569, 212] on div "Tại văn phòng" at bounding box center [593, 210] width 89 height 11
type input "0"
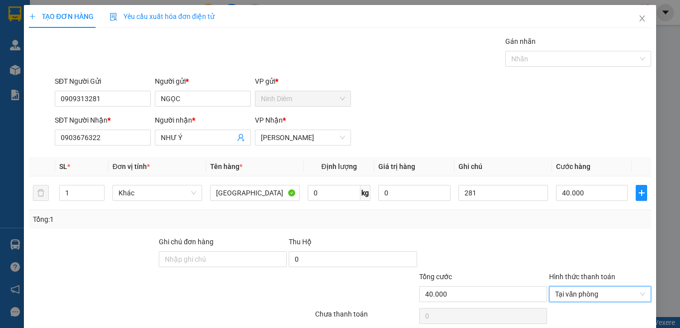
click at [468, 241] on div at bounding box center [483, 253] width 130 height 35
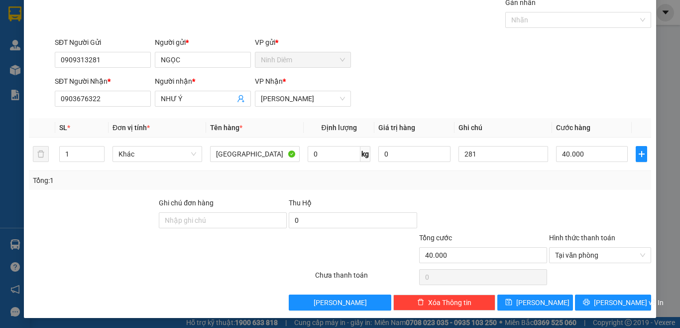
scroll to position [41, 0]
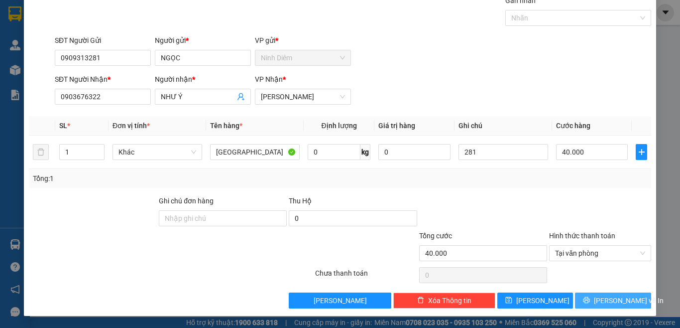
click at [604, 303] on span "[PERSON_NAME] và In" at bounding box center [629, 300] width 70 height 11
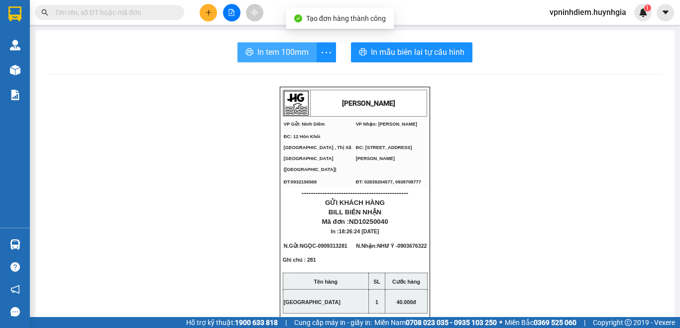
click at [264, 54] on span "In tem 100mm" at bounding box center [282, 52] width 51 height 12
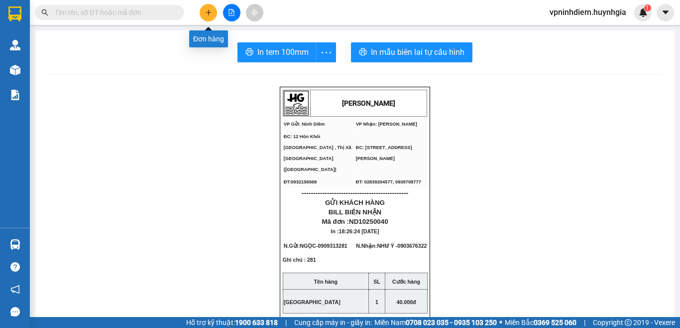
click at [209, 15] on icon "plus" at bounding box center [208, 12] width 7 height 7
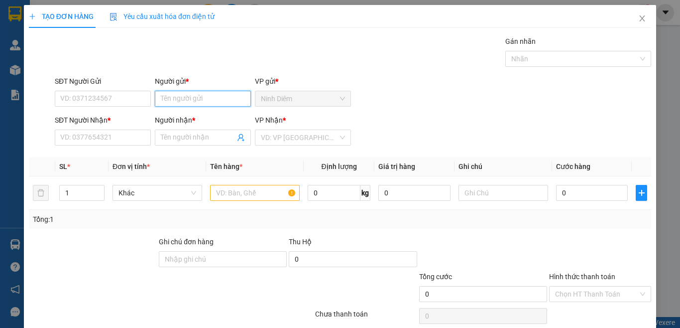
click at [166, 98] on input "Người gửi *" at bounding box center [203, 99] width 96 height 16
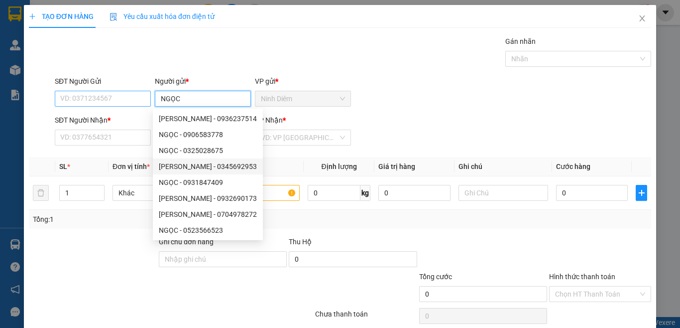
type input "NGỌC"
click at [113, 103] on input "SĐT Người Gửi" at bounding box center [103, 99] width 96 height 16
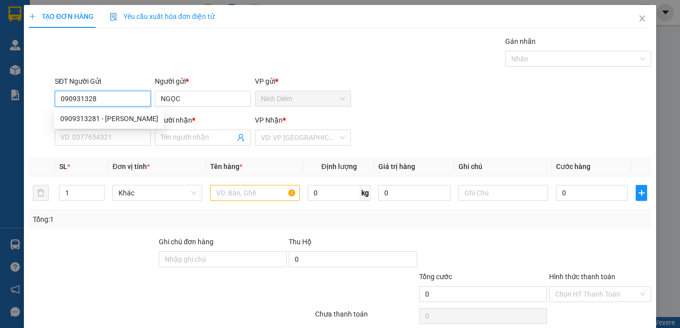
type input "0909313281"
click at [113, 117] on div "0909313281 - NGỌC" at bounding box center [109, 118] width 98 height 11
type input "0903676322"
type input "NHƯ Ý"
type input "0909313281"
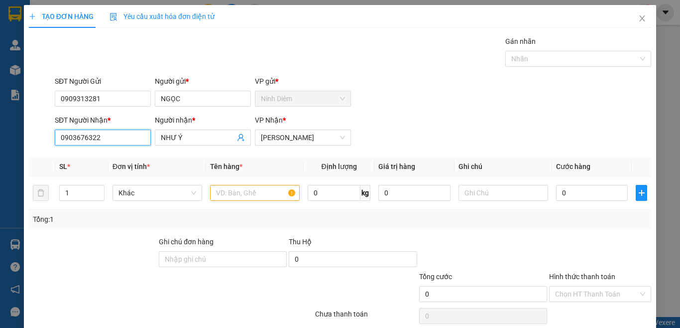
drag, startPoint x: 113, startPoint y: 139, endPoint x: 1, endPoint y: 131, distance: 111.9
click at [1, 131] on div "TẠO ĐƠN HÀNG Yêu cầu xuất hóa đơn điện tử Transit Pickup Surcharge Ids Transit …" at bounding box center [340, 164] width 680 height 328
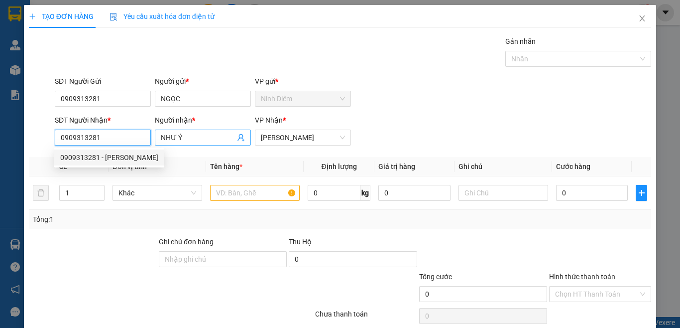
type input "0909313281"
drag, startPoint x: 182, startPoint y: 141, endPoint x: 132, endPoint y: 135, distance: 50.2
click at [132, 135] on div "SĐT Người Nhận * 0909313281 Người nhận * NHƯ Ý NHƯ Ý VP Nhận * Phạm Ngũ Lão" at bounding box center [353, 132] width 601 height 35
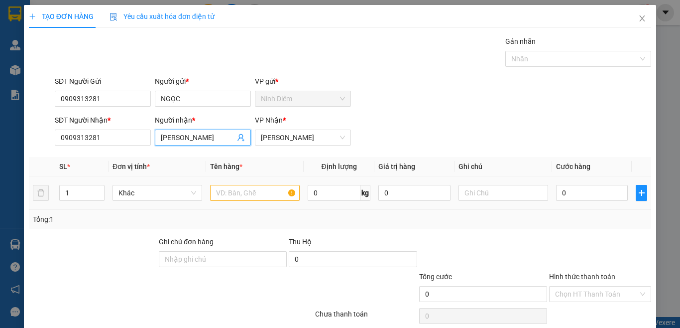
type input "MANDY"
click at [251, 191] on input "text" at bounding box center [255, 193] width 90 height 16
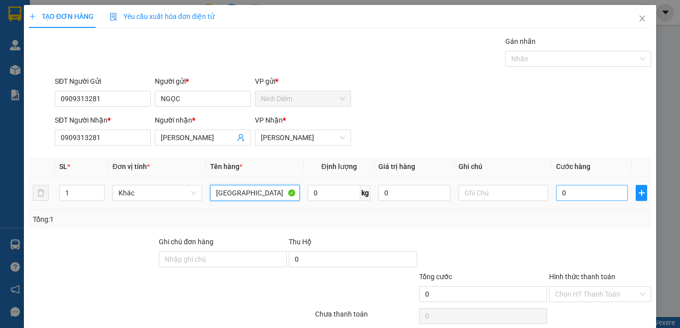
type input "TX"
click at [568, 197] on input "0" at bounding box center [592, 193] width 72 height 16
type input "3"
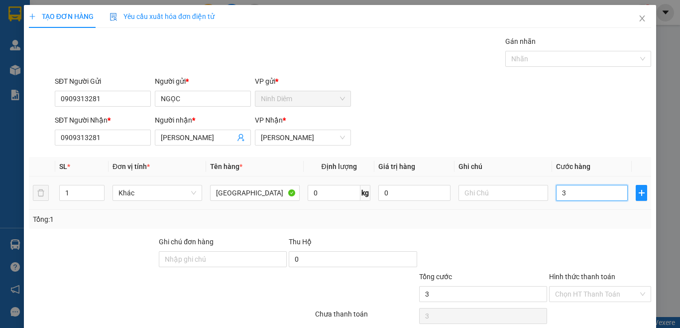
type input "30"
type input "30.000"
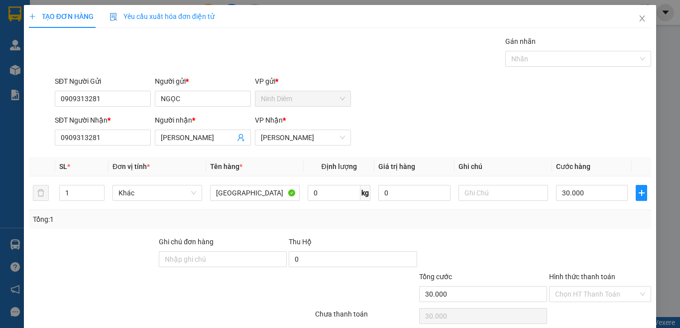
click at [573, 237] on div at bounding box center [600, 253] width 104 height 35
click at [571, 294] on input "Hình thức thanh toán" at bounding box center [596, 293] width 83 height 15
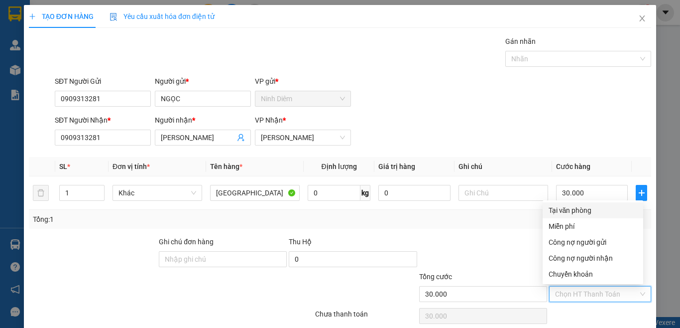
click at [573, 211] on div "Tại văn phòng" at bounding box center [593, 210] width 89 height 11
type input "0"
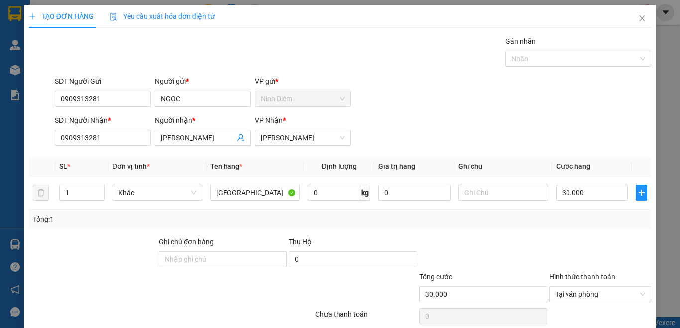
click at [513, 230] on div "Transit Pickup Surcharge Ids Transit Deliver Surcharge Ids Transit Deliver Surc…" at bounding box center [340, 192] width 622 height 313
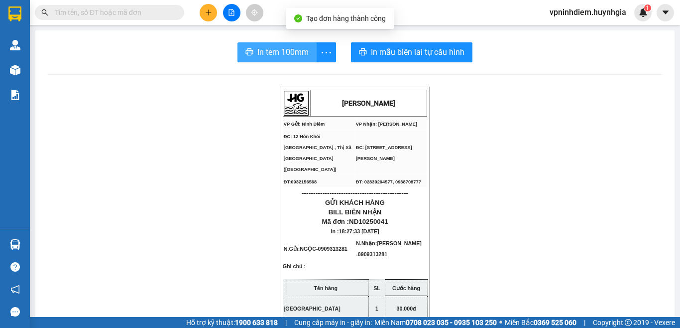
click at [288, 58] on span "In tem 100mm" at bounding box center [282, 52] width 51 height 12
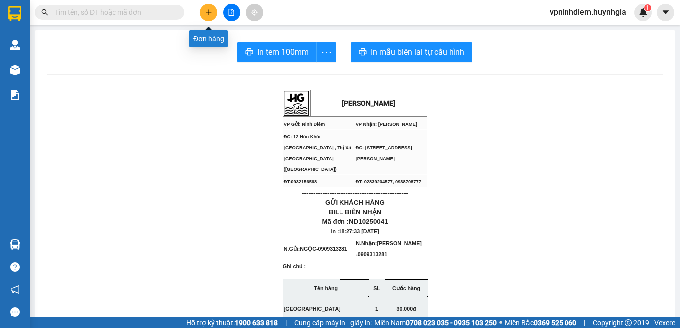
click at [206, 13] on icon "plus" at bounding box center [208, 12] width 7 height 7
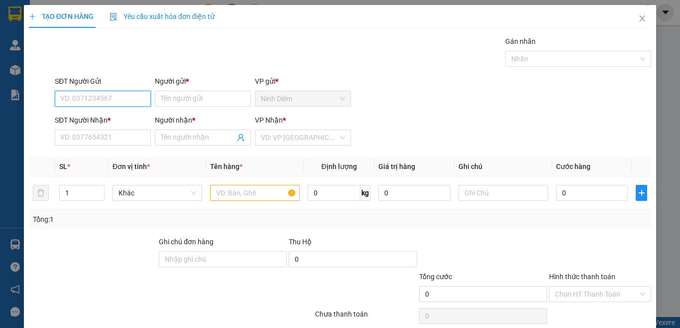
click at [97, 102] on input "SĐT Người Gửi" at bounding box center [103, 99] width 96 height 16
click at [200, 102] on input "Người gửi *" at bounding box center [203, 99] width 96 height 16
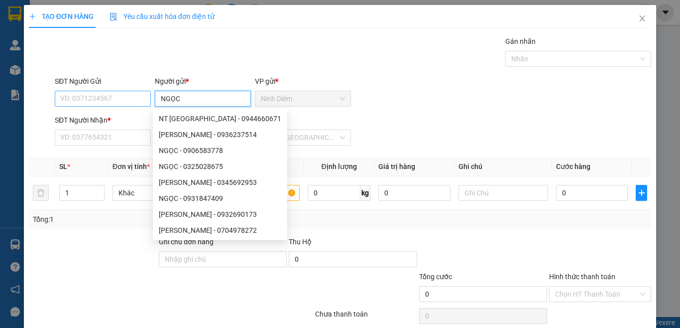
type input "NGỌC"
click at [96, 97] on input "SĐT Người Gửi" at bounding box center [103, 99] width 96 height 16
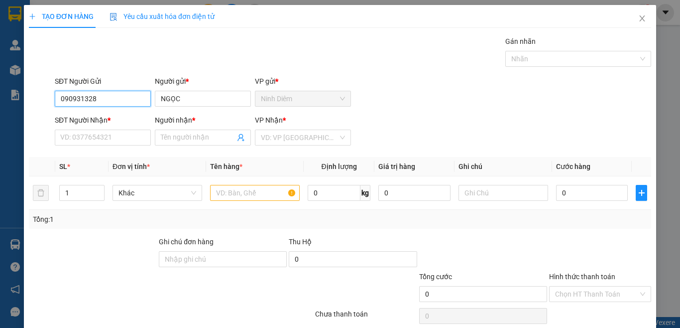
type input "0909313281"
click at [103, 118] on div "0909313281 - NGỌC" at bounding box center [109, 118] width 98 height 11
type input "0909313281"
type input "NGỌC"
type input "0909313281"
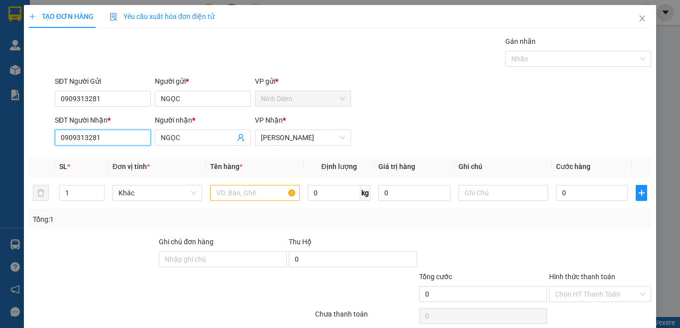
drag, startPoint x: 107, startPoint y: 134, endPoint x: 15, endPoint y: 135, distance: 92.1
click at [15, 135] on div "TẠO ĐƠN HÀNG Yêu cầu xuất hóa đơn điện tử Transit Pickup Surcharge Ids Transit …" at bounding box center [340, 164] width 680 height 328
type input "0933565664"
drag, startPoint x: 187, startPoint y: 139, endPoint x: 124, endPoint y: 136, distance: 63.3
click at [124, 136] on div "SĐT Người Nhận * 0933565664 Người nhận * NGỌC NGỌC VP Nhận * Phạm Ngũ Lão" at bounding box center [353, 132] width 601 height 35
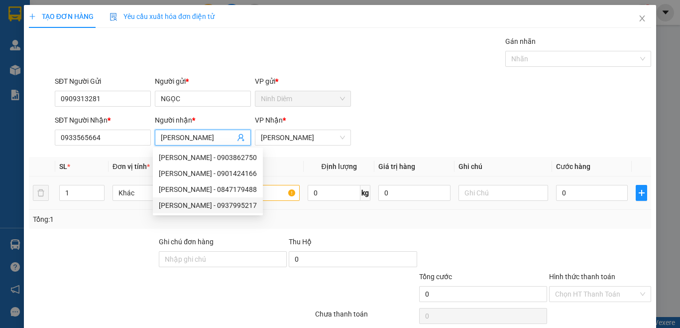
type input "KIM NGỌC"
click at [274, 193] on input "text" at bounding box center [255, 193] width 90 height 16
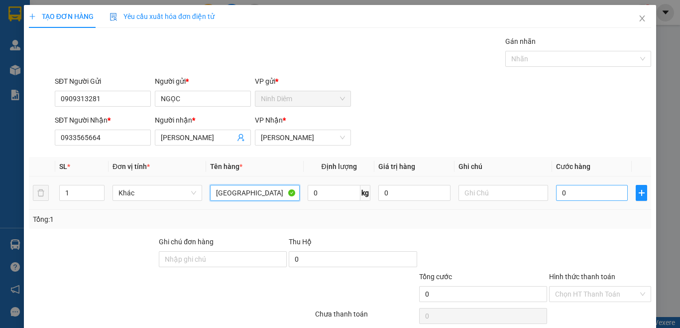
type input "TX"
click at [563, 197] on input "0" at bounding box center [592, 193] width 72 height 16
type input "3"
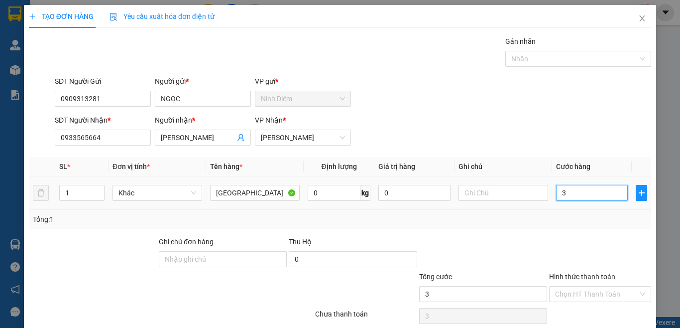
type input "30"
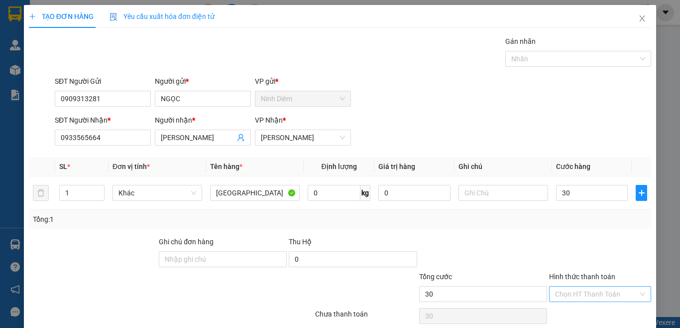
type input "30.000"
click at [572, 293] on input "Hình thức thanh toán" at bounding box center [596, 293] width 83 height 15
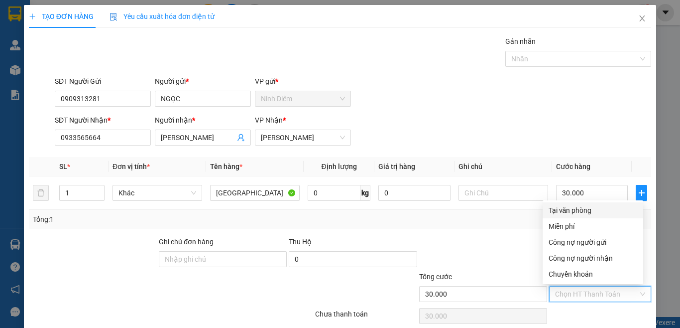
click at [574, 210] on div "Tại văn phòng" at bounding box center [593, 210] width 89 height 11
type input "0"
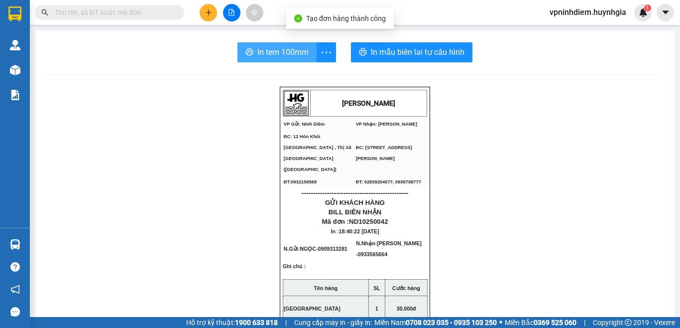
click at [270, 50] on span "In tem 100mm" at bounding box center [282, 52] width 51 height 12
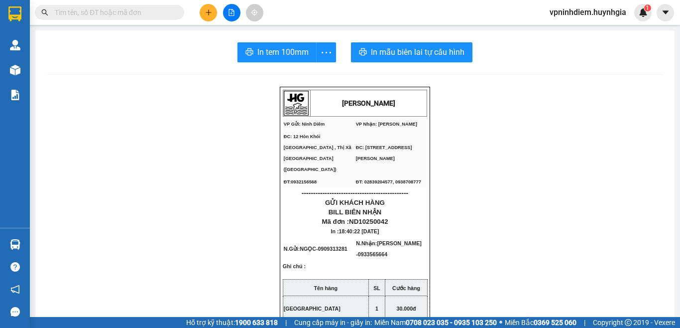
click at [209, 12] on icon "plus" at bounding box center [208, 12] width 7 height 7
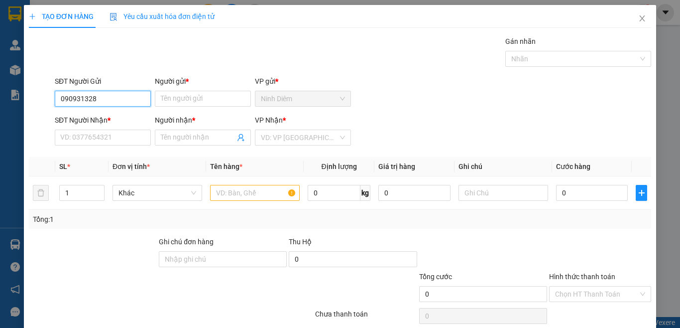
type input "0909313281"
click at [117, 121] on div "0909313281 - NGỌC" at bounding box center [109, 118] width 98 height 11
type input "NGỌC"
type input "0933565664"
type input "KIM NGỌC"
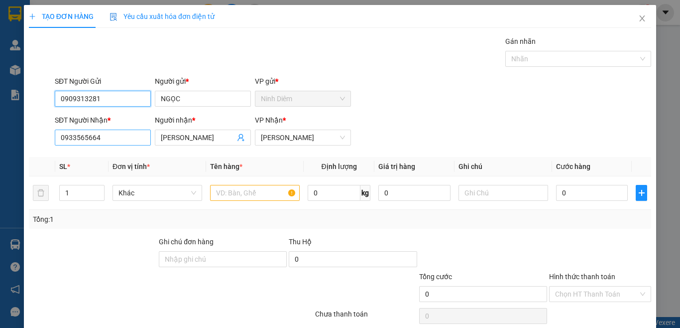
type input "0909313281"
drag, startPoint x: 112, startPoint y: 137, endPoint x: 0, endPoint y: 137, distance: 112.0
click at [0, 137] on div "TẠO ĐƠN HÀNG Yêu cầu xuất hóa đơn điện tử Transit Pickup Surcharge Ids Transit …" at bounding box center [340, 164] width 680 height 328
type input "0909371181"
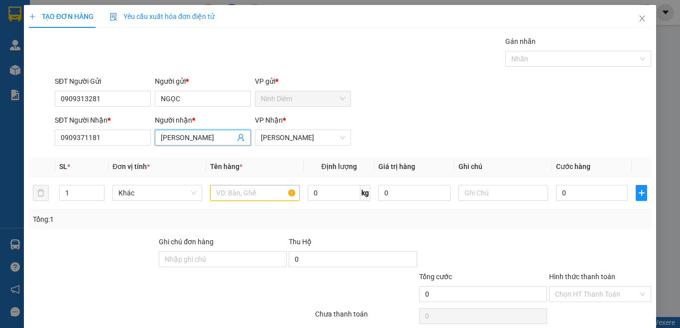
drag, startPoint x: 207, startPoint y: 137, endPoint x: 46, endPoint y: 134, distance: 160.9
click at [46, 134] on div "SĐT Người Nhận * 0909371181 Người nhận * KIM NGỌC KIM NGỌC VP Nhận * Phạm Ngũ L…" at bounding box center [340, 132] width 624 height 35
click at [331, 136] on span "[PERSON_NAME]" at bounding box center [303, 137] width 84 height 15
type input "TÚ HẠNH"
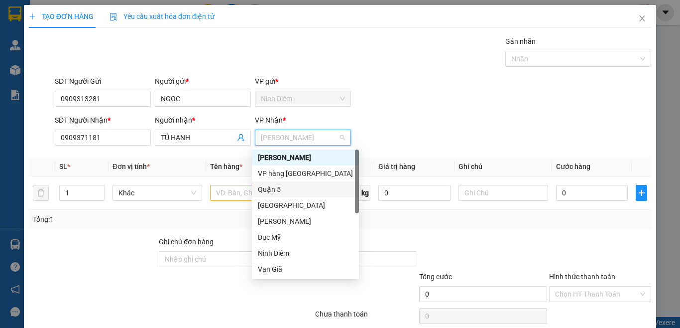
click at [278, 191] on div "Quận 5" at bounding box center [305, 189] width 95 height 11
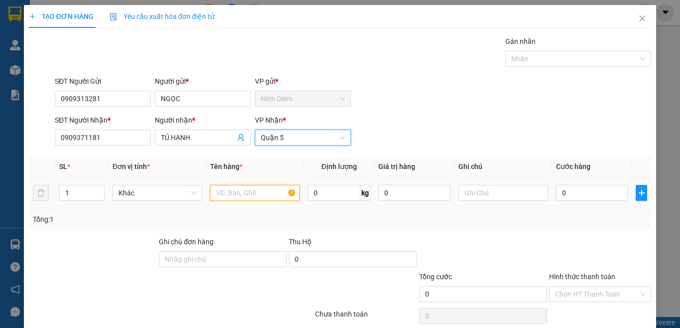
click at [242, 195] on input "text" at bounding box center [255, 193] width 90 height 16
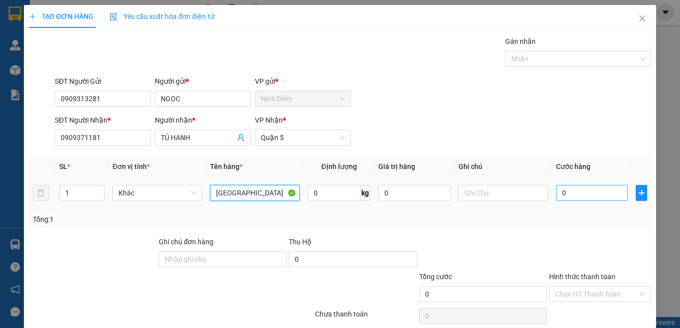
type input "TX"
click at [562, 193] on input "0" at bounding box center [592, 193] width 72 height 16
type input "3"
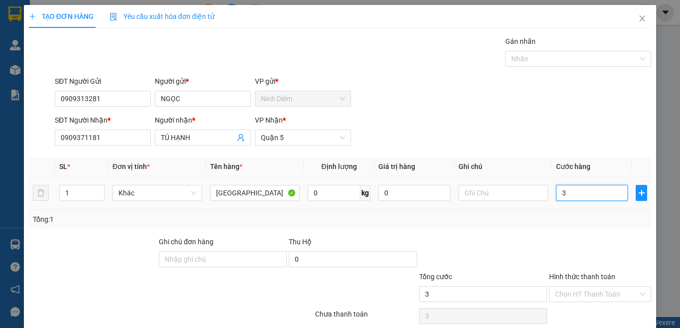
type input "30"
type input "30.000"
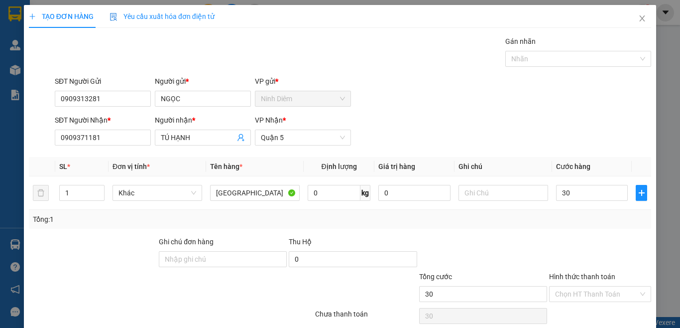
type input "30.000"
click at [521, 222] on div "Tổng: 1" at bounding box center [340, 219] width 614 height 11
click at [605, 286] on input "Hình thức thanh toán" at bounding box center [596, 293] width 83 height 15
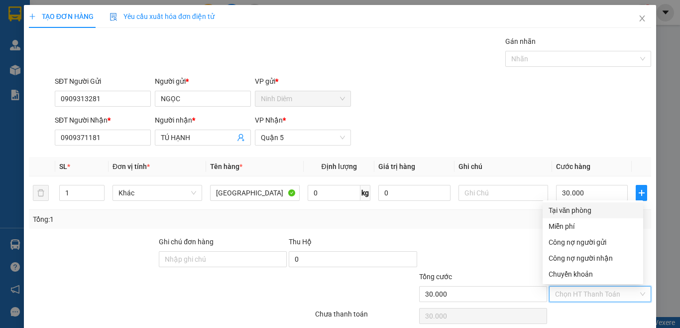
click at [578, 205] on div "Tại văn phòng" at bounding box center [593, 210] width 89 height 11
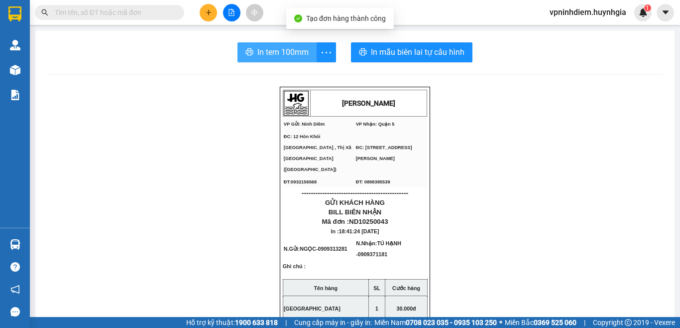
click at [293, 55] on span "In tem 100mm" at bounding box center [282, 52] width 51 height 12
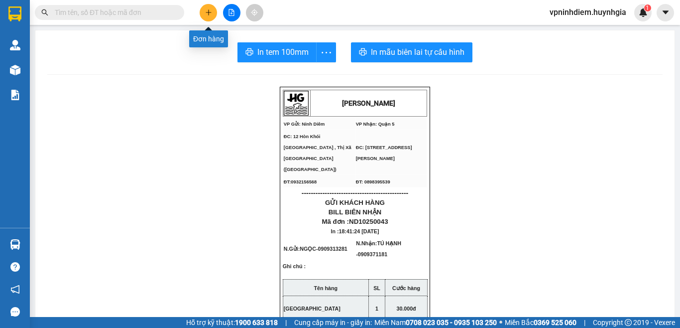
click at [209, 11] on icon "plus" at bounding box center [208, 11] width 0 height 5
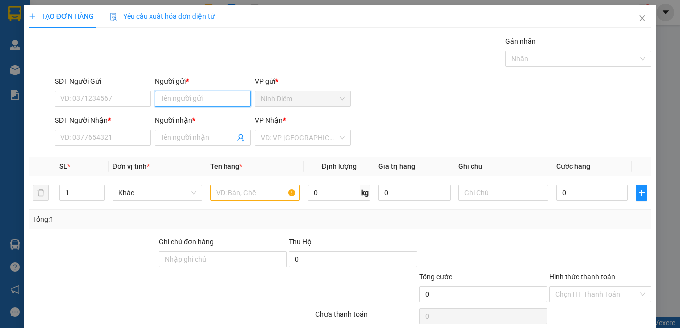
click at [169, 98] on input "Người gửi *" at bounding box center [203, 99] width 96 height 16
click at [132, 102] on input "SĐT Người Gửi" at bounding box center [103, 99] width 96 height 16
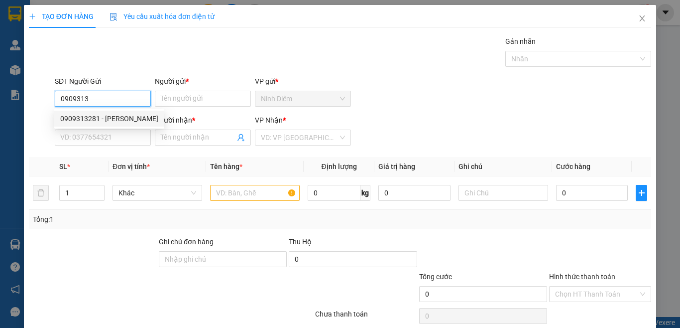
click at [112, 118] on div "0909313281 - NGỌC" at bounding box center [109, 118] width 98 height 11
type input "0909313281"
type input "NGỌC"
type input "0909371181"
type input "TÚ HẠNH"
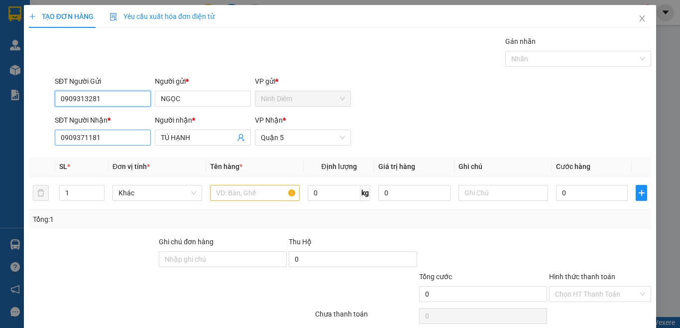
type input "0909313281"
drag, startPoint x: 115, startPoint y: 137, endPoint x: 5, endPoint y: 132, distance: 109.7
click at [5, 132] on div "TẠO ĐƠN HÀNG Yêu cầu xuất hóa đơn điện tử Transit Pickup Surcharge Ids Transit …" at bounding box center [340, 164] width 680 height 328
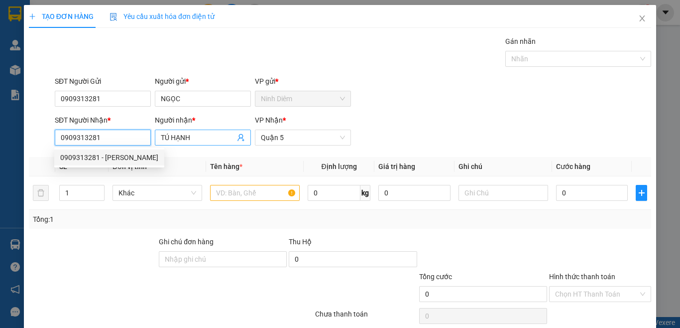
type input "0909313281"
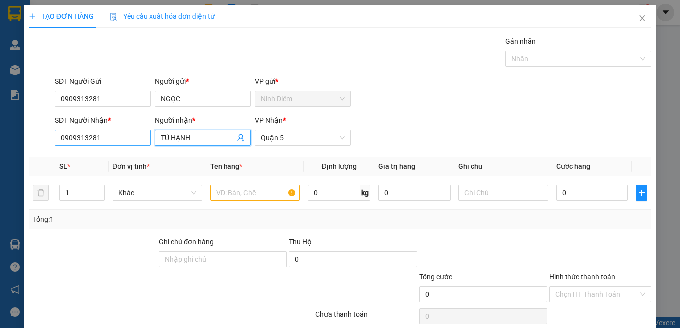
drag, startPoint x: 202, startPoint y: 139, endPoint x: 138, endPoint y: 139, distance: 63.7
click at [138, 139] on div "SĐT Người Nhận * 0909313281 Người nhận * TÚ HẠNH TÚ HẠNH VP Nhận * Quận 5" at bounding box center [353, 132] width 601 height 35
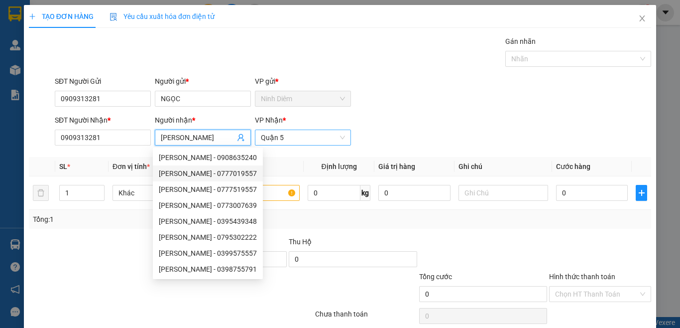
click at [341, 136] on span "Quận 5" at bounding box center [303, 137] width 84 height 15
type input "NGỌC LINH"
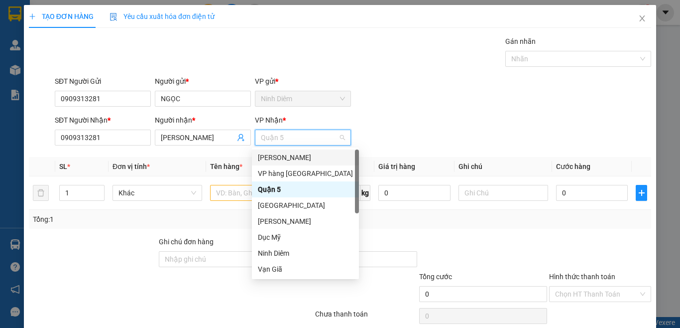
click at [310, 156] on div "[PERSON_NAME]" at bounding box center [305, 157] width 95 height 11
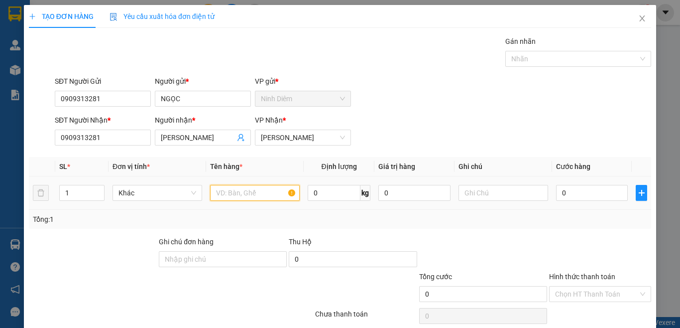
click at [229, 188] on input "text" at bounding box center [255, 193] width 90 height 16
type input "TX"
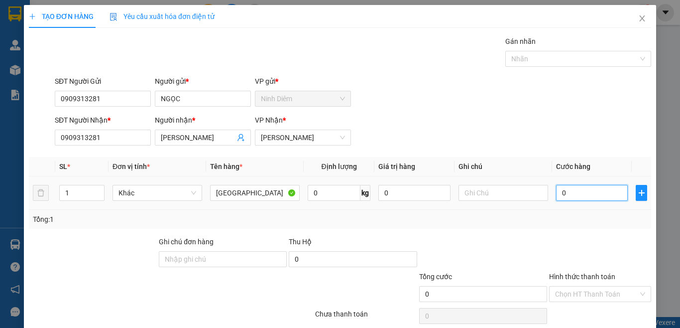
click at [569, 195] on input "0" at bounding box center [592, 193] width 72 height 16
type input "3"
type input "30"
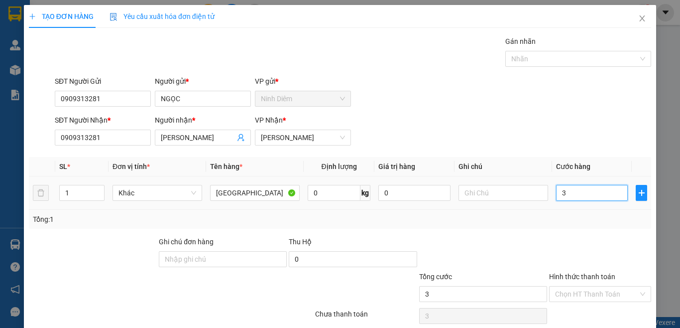
type input "30"
type input "30.000"
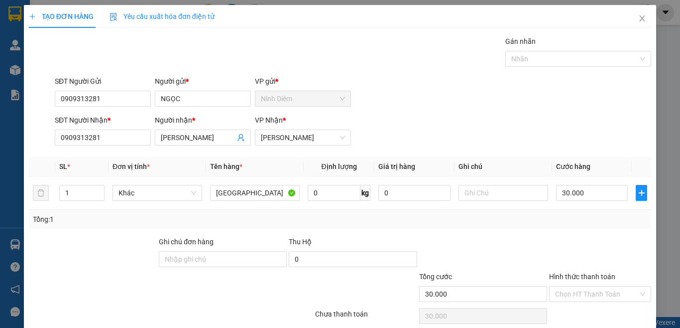
click at [576, 236] on div at bounding box center [600, 253] width 104 height 35
click at [578, 295] on input "Hình thức thanh toán" at bounding box center [596, 293] width 83 height 15
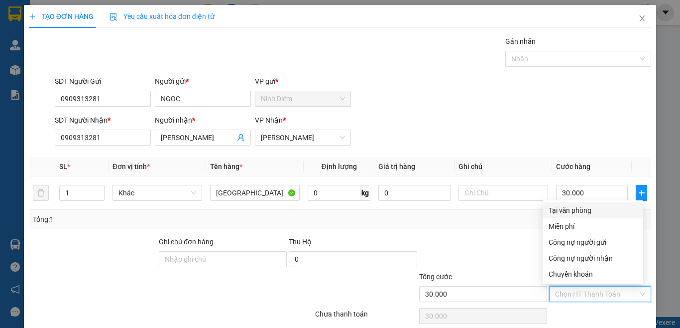
click at [587, 214] on div "Tại văn phòng" at bounding box center [593, 210] width 89 height 11
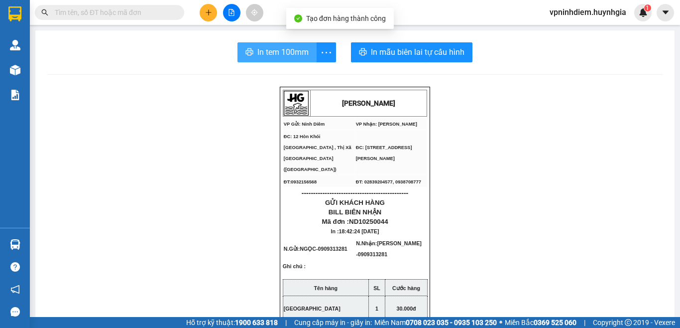
click at [276, 51] on span "In tem 100mm" at bounding box center [282, 52] width 51 height 12
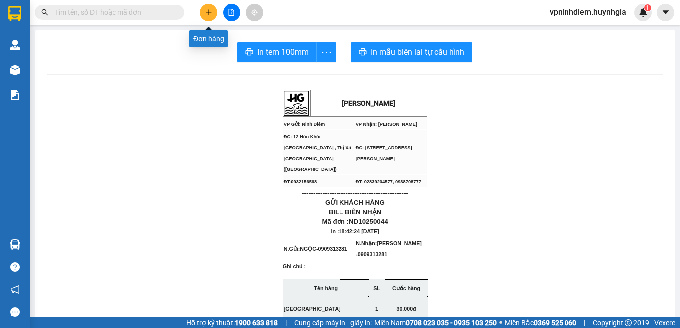
click at [214, 16] on button at bounding box center [208, 12] width 17 height 17
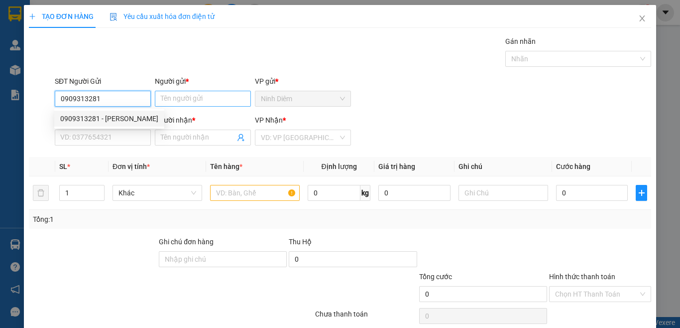
type input "0909313281"
click at [173, 100] on input "Người gửi *" at bounding box center [203, 99] width 96 height 16
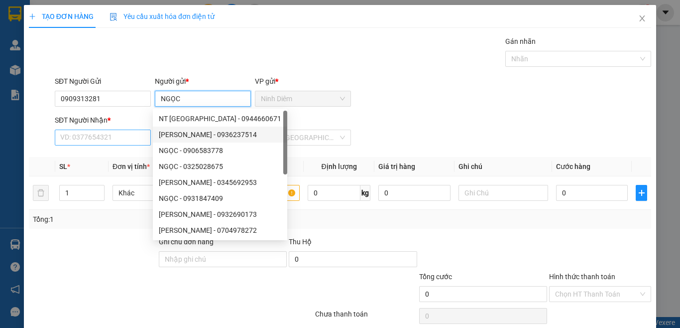
type input "NGỌC"
click at [136, 139] on input "SĐT Người Nhận *" at bounding box center [103, 137] width 96 height 16
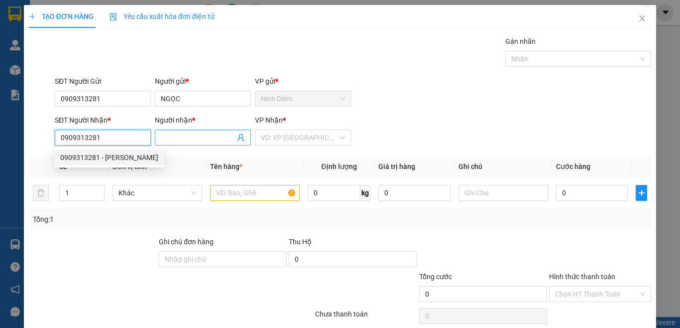
type input "0909313281"
click at [216, 139] on input "Người nhận *" at bounding box center [198, 137] width 74 height 11
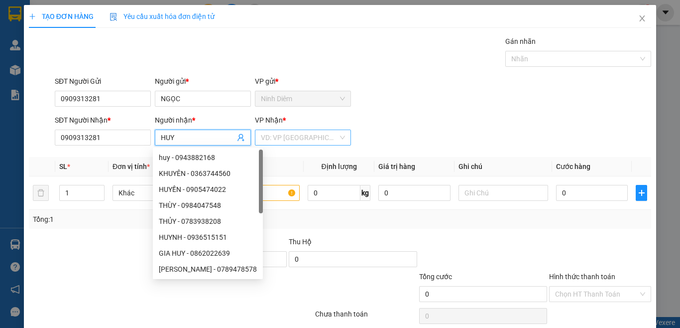
type input "HUY"
click at [307, 140] on input "search" at bounding box center [299, 137] width 77 height 15
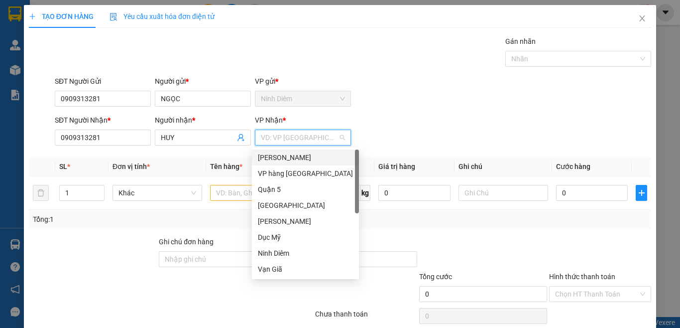
click at [301, 159] on div "[PERSON_NAME]" at bounding box center [305, 157] width 95 height 11
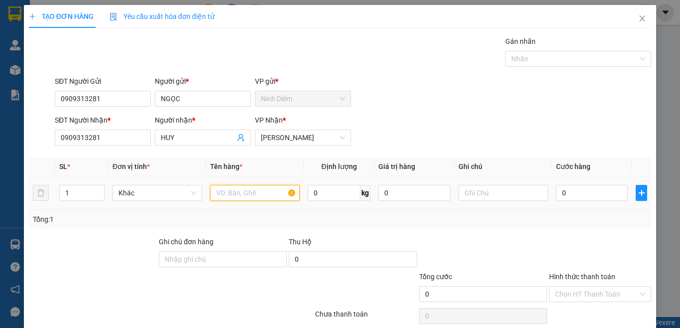
click at [253, 188] on input "text" at bounding box center [255, 193] width 90 height 16
type input "TX"
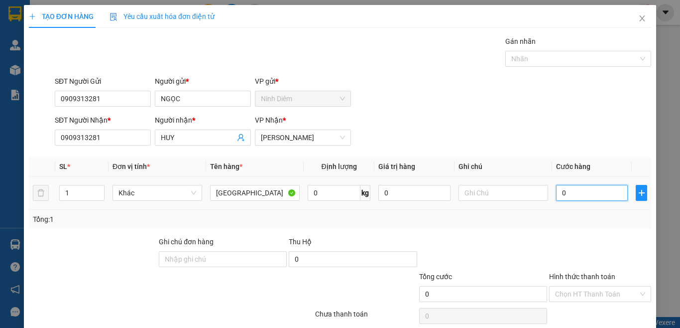
click at [581, 196] on input "0" at bounding box center [592, 193] width 72 height 16
click at [571, 218] on div "Tổng: 1" at bounding box center [340, 219] width 614 height 11
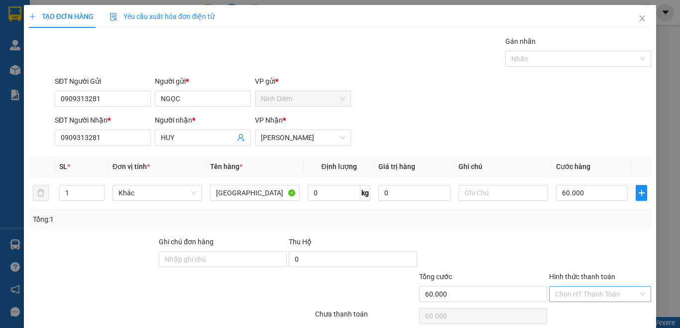
click at [575, 292] on input "Hình thức thanh toán" at bounding box center [596, 293] width 83 height 15
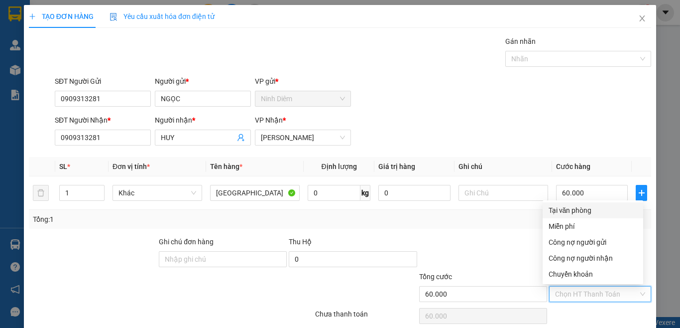
click at [581, 211] on div "Tại văn phòng" at bounding box center [593, 210] width 89 height 11
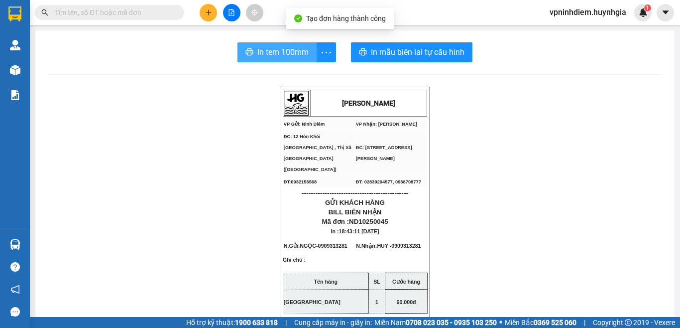
click at [279, 52] on span "In tem 100mm" at bounding box center [282, 52] width 51 height 12
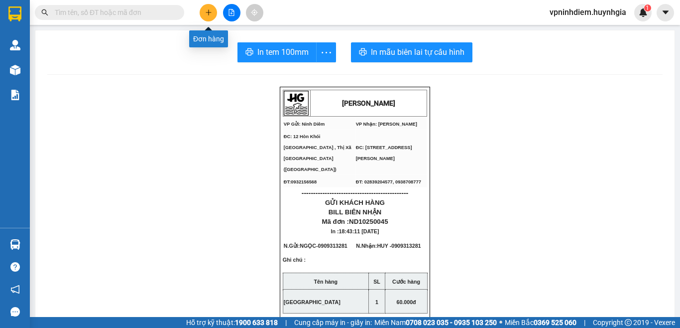
click at [213, 14] on button at bounding box center [208, 12] width 17 height 17
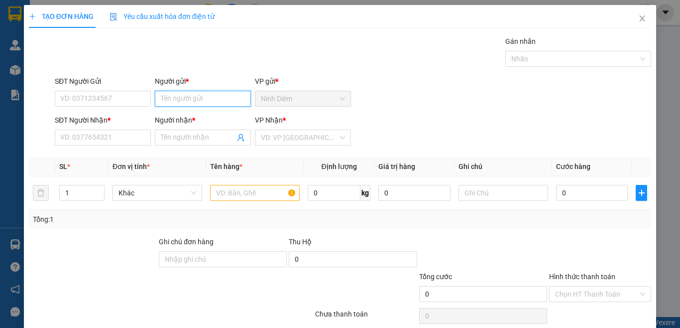
click at [180, 106] on input "Người gửi *" at bounding box center [203, 99] width 96 height 16
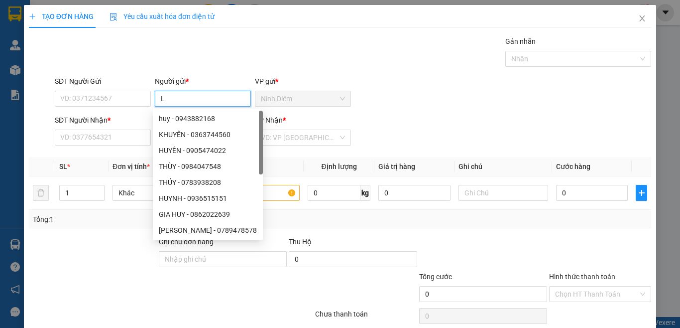
type input "LÝ"
click at [188, 118] on div "LÝ - 0938681413" at bounding box center [208, 118] width 98 height 11
type input "0938681413"
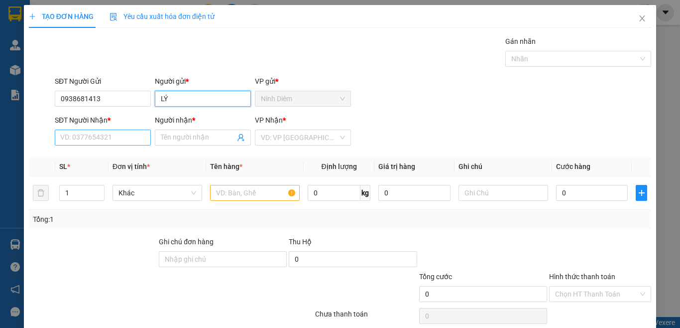
type input "LÝ"
click at [112, 144] on input "SĐT Người Nhận *" at bounding box center [103, 137] width 96 height 16
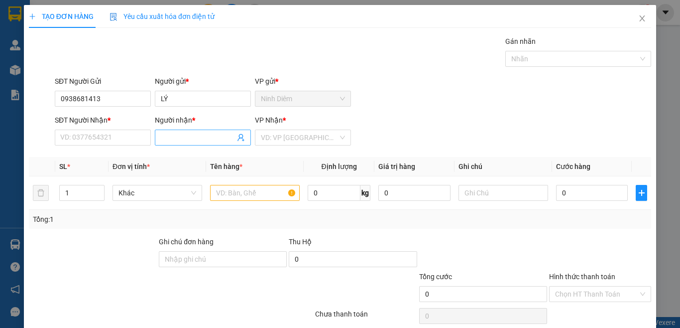
click at [198, 141] on input "Người nhận *" at bounding box center [198, 137] width 74 height 11
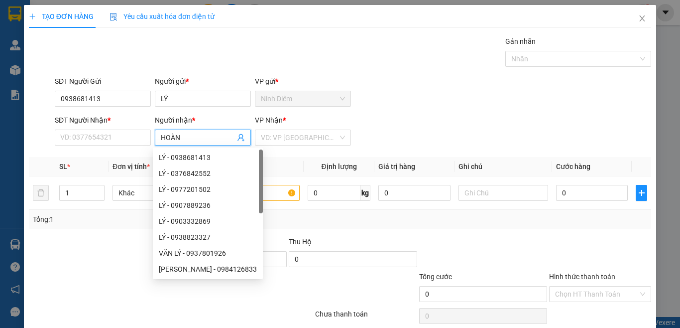
type input "HOÀNG"
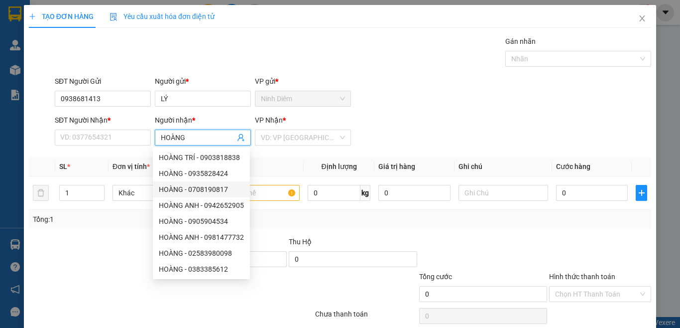
click at [202, 189] on div "HOÀNG - 0708190817" at bounding box center [201, 189] width 85 height 11
type input "0708190817"
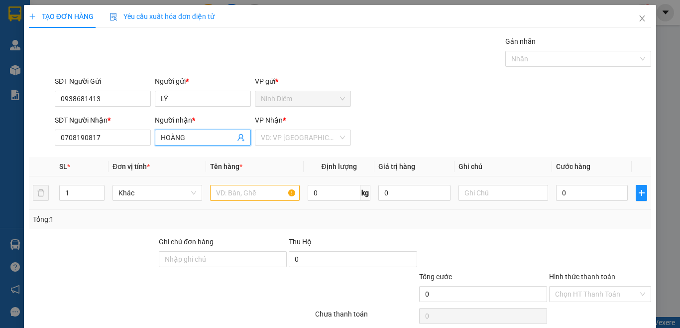
type input "HOÀNG"
click at [222, 191] on input "text" at bounding box center [255, 193] width 90 height 16
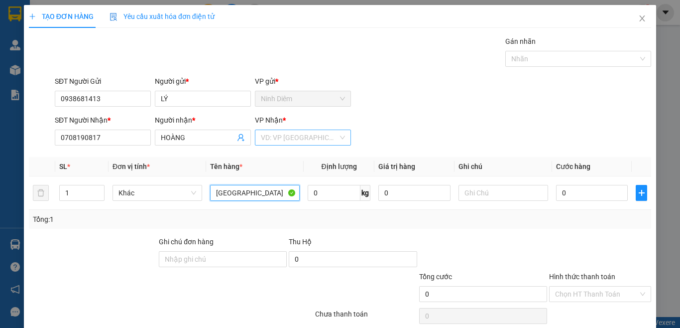
type input "TX"
click at [320, 140] on input "search" at bounding box center [299, 137] width 77 height 15
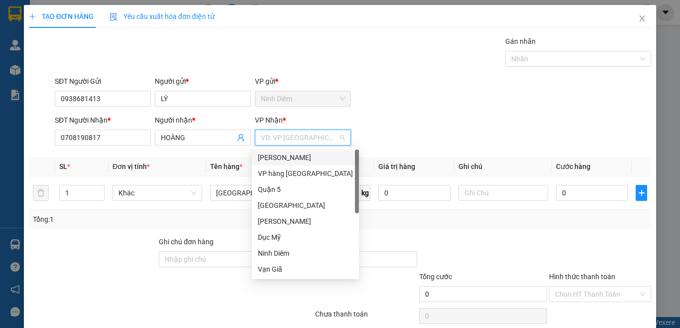
click at [312, 158] on div "[PERSON_NAME]" at bounding box center [305, 157] width 95 height 11
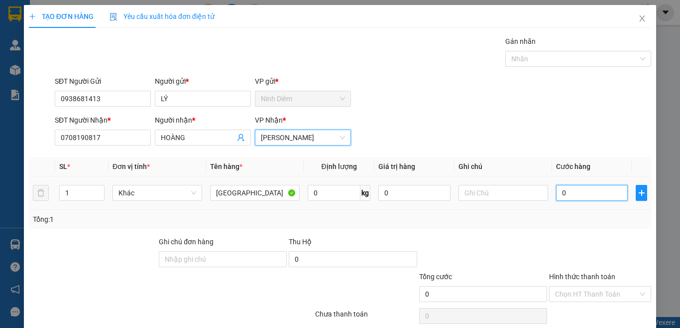
click at [570, 194] on input "0" at bounding box center [592, 193] width 72 height 16
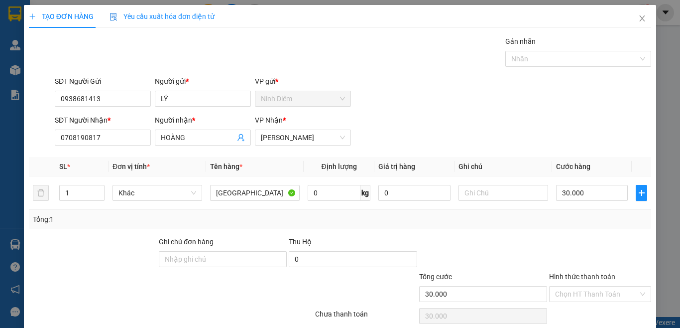
click at [577, 235] on div "Transit Pickup Surcharge Ids Transit Deliver Surcharge Ids Transit Deliver Surc…" at bounding box center [340, 192] width 622 height 313
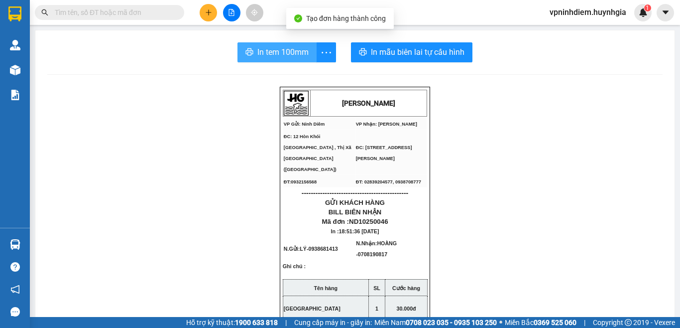
click at [271, 50] on span "In tem 100mm" at bounding box center [282, 52] width 51 height 12
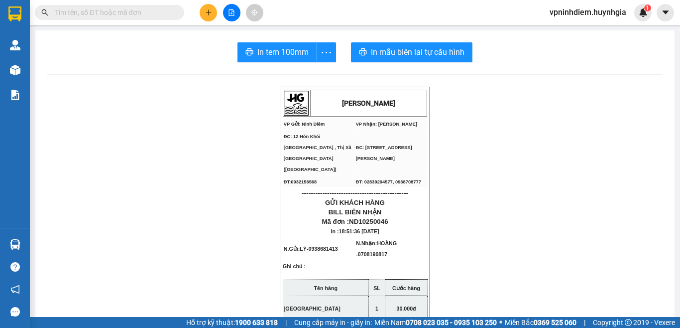
click at [208, 13] on icon "plus" at bounding box center [208, 12] width 7 height 7
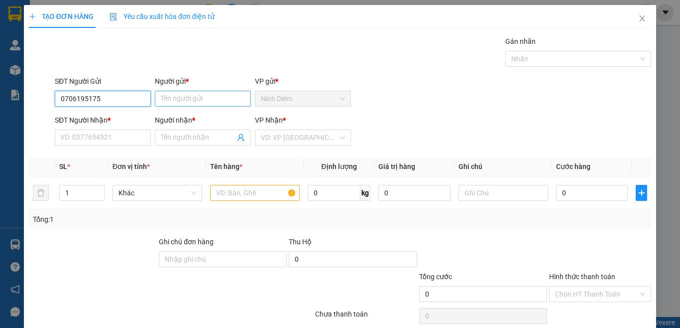
type input "0706195175"
click at [207, 103] on input "Người gửi *" at bounding box center [203, 99] width 96 height 16
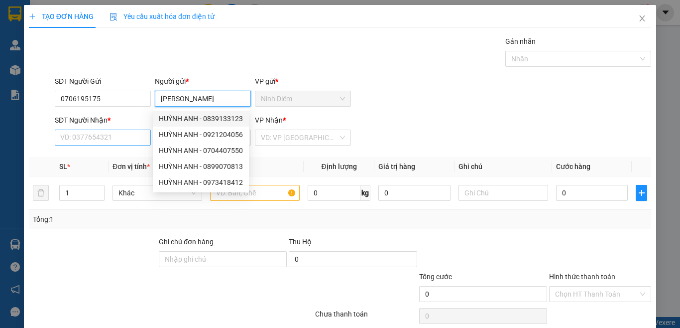
type input "HUỲNH ANH"
click at [92, 140] on input "SĐT Người Nhận *" at bounding box center [103, 137] width 96 height 16
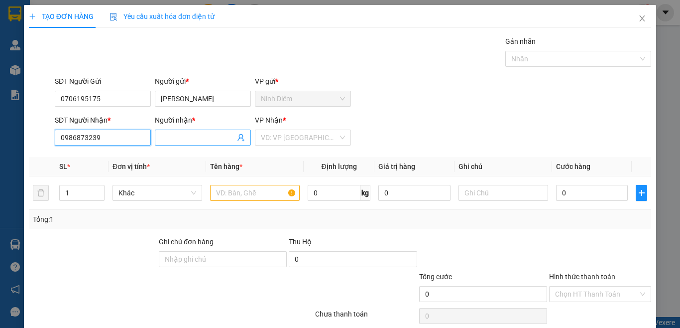
type input "0986873239"
click at [191, 139] on input "Người nhận *" at bounding box center [198, 137] width 74 height 11
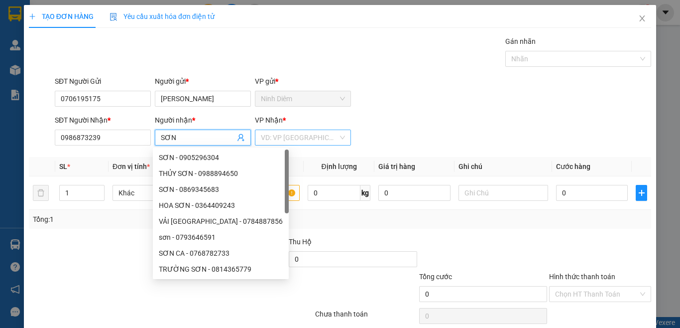
type input "SƠN"
click at [272, 139] on input "search" at bounding box center [299, 137] width 77 height 15
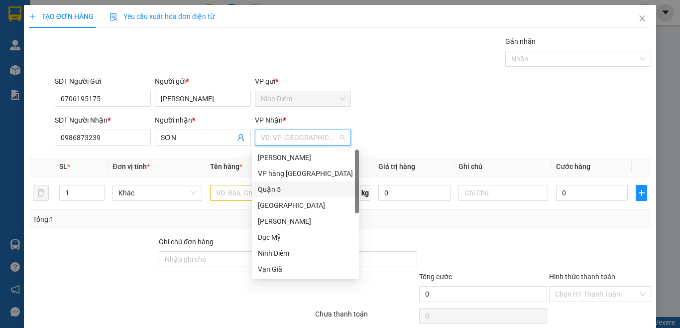
click at [282, 190] on div "Quận 5" at bounding box center [305, 189] width 95 height 11
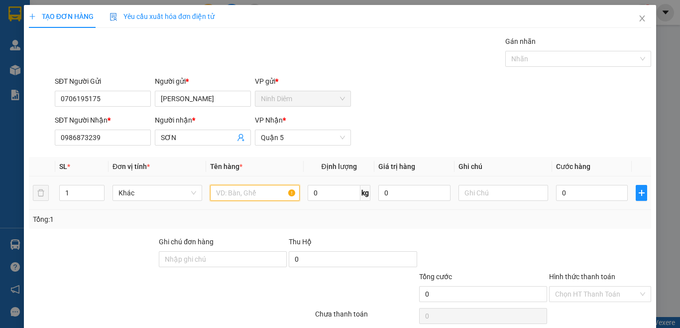
click at [246, 194] on input "text" at bounding box center [255, 193] width 90 height 16
type input "TX"
click at [100, 190] on span "up" at bounding box center [99, 190] width 6 height 6
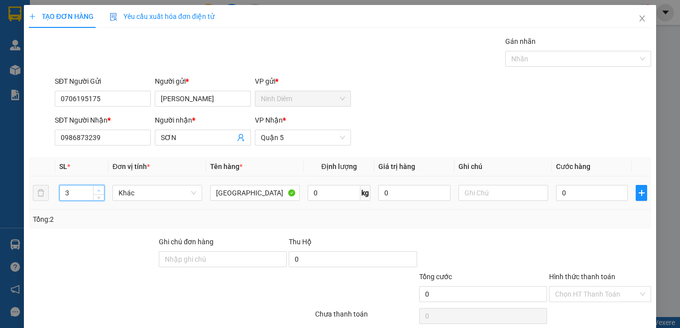
click at [100, 190] on span "up" at bounding box center [99, 190] width 6 height 6
type input "4"
click at [100, 190] on span "up" at bounding box center [99, 190] width 6 height 6
click at [573, 195] on input "0" at bounding box center [592, 193] width 72 height 16
type input "6"
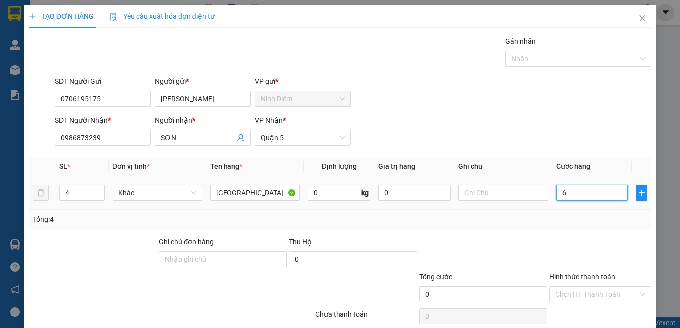
type input "6"
type input "60"
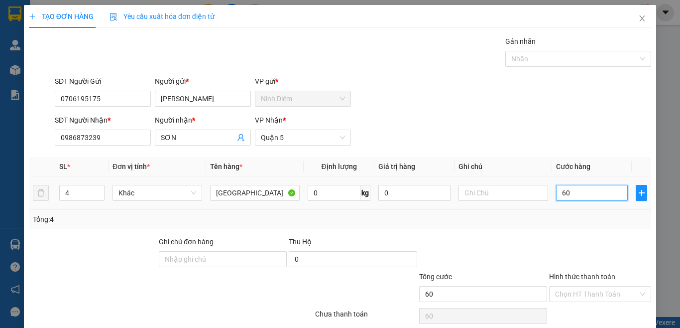
type input "600"
type input "600.000"
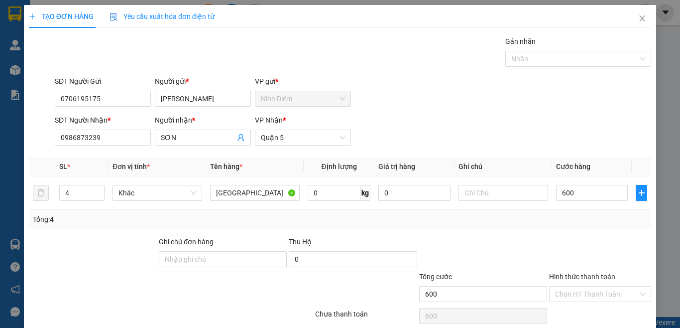
type input "600.000"
click at [571, 230] on div "Transit Pickup Surcharge Ids Transit Deliver Surcharge Ids Transit Deliver Surc…" at bounding box center [340, 192] width 622 height 313
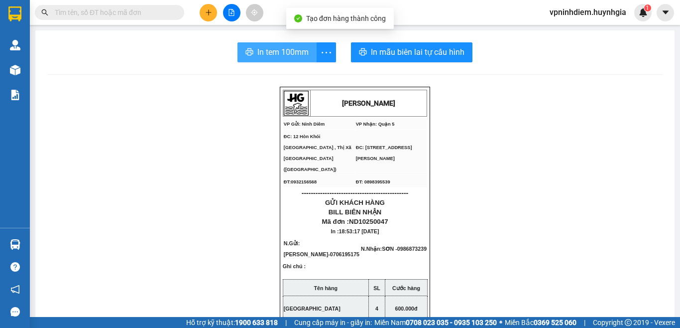
click at [247, 45] on button "In tem 100mm" at bounding box center [277, 52] width 79 height 20
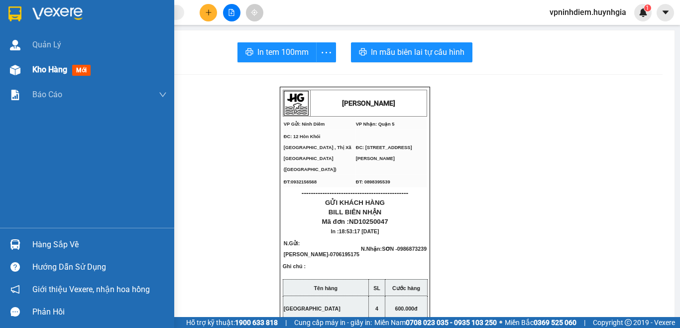
click at [20, 71] on img at bounding box center [15, 70] width 10 height 10
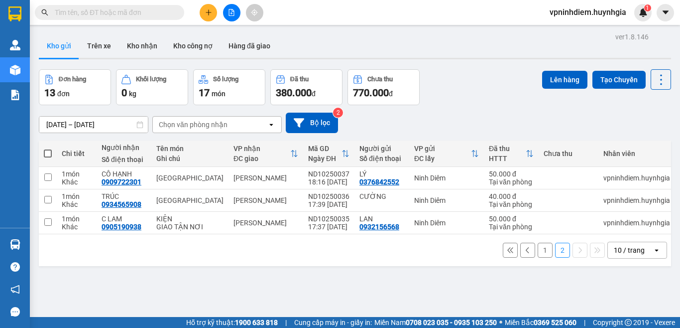
click at [538, 242] on button "1" at bounding box center [545, 249] width 15 height 15
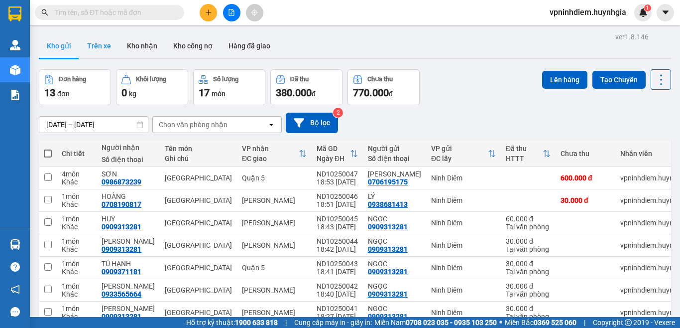
click at [92, 38] on button "Trên xe" at bounding box center [99, 46] width 40 height 24
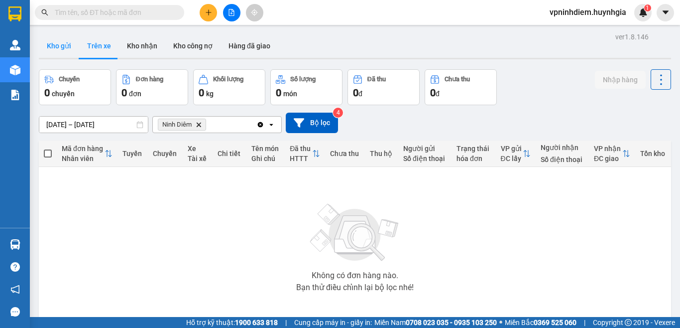
click at [68, 45] on button "Kho gửi" at bounding box center [59, 46] width 40 height 24
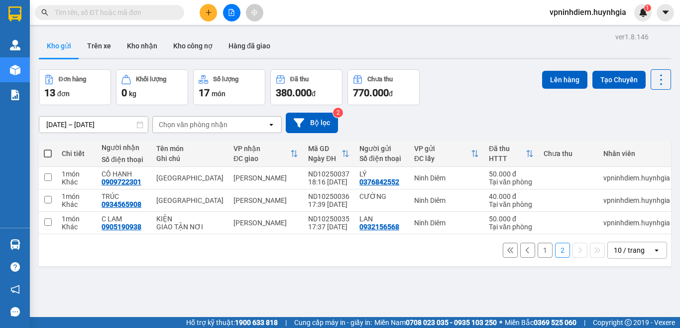
click at [539, 257] on button "1" at bounding box center [545, 249] width 15 height 15
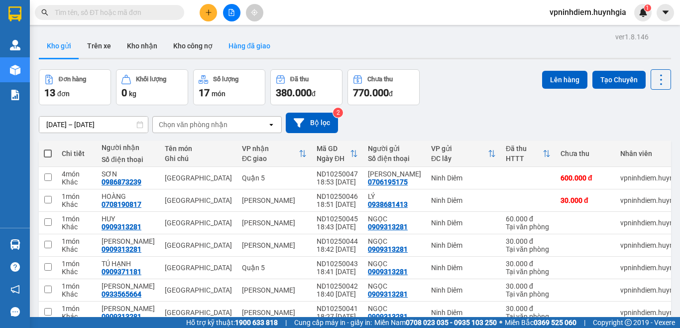
click at [254, 47] on button "Hàng đã giao" at bounding box center [250, 46] width 58 height 24
